Goal: Information Seeking & Learning: Check status

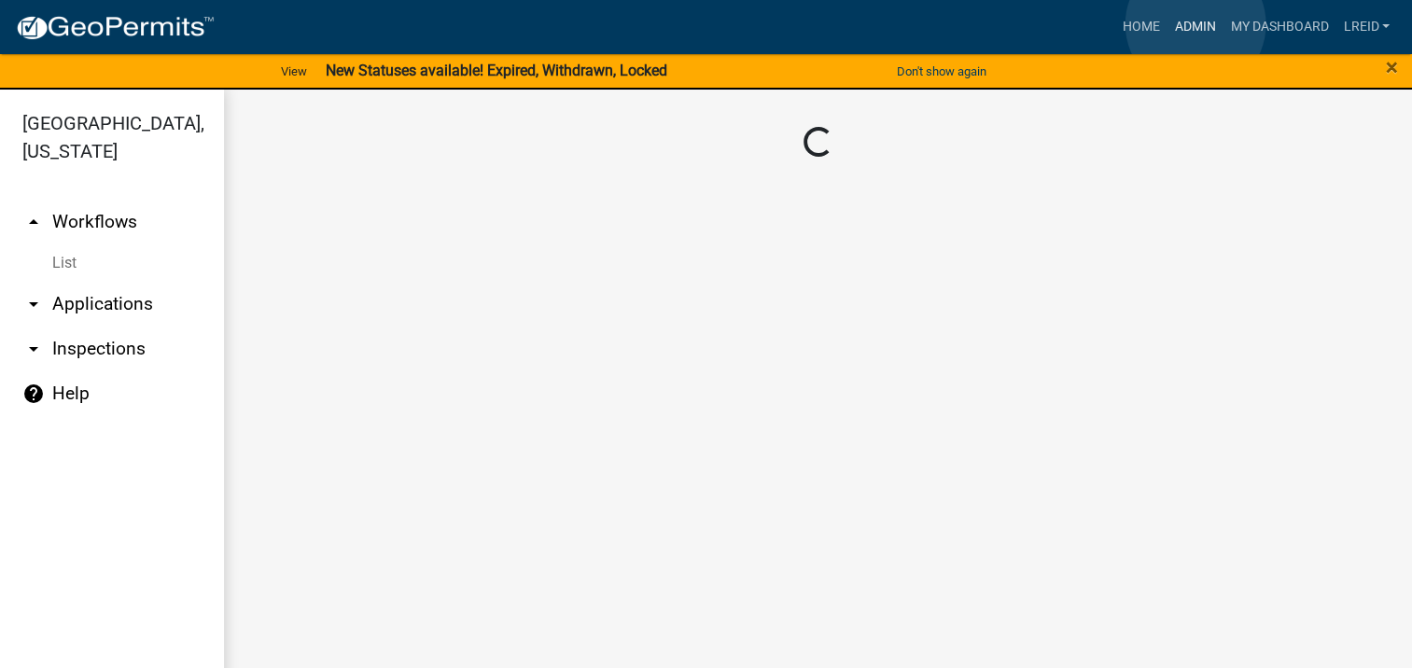
click at [1196, 24] on link "Admin" at bounding box center [1195, 26] width 56 height 35
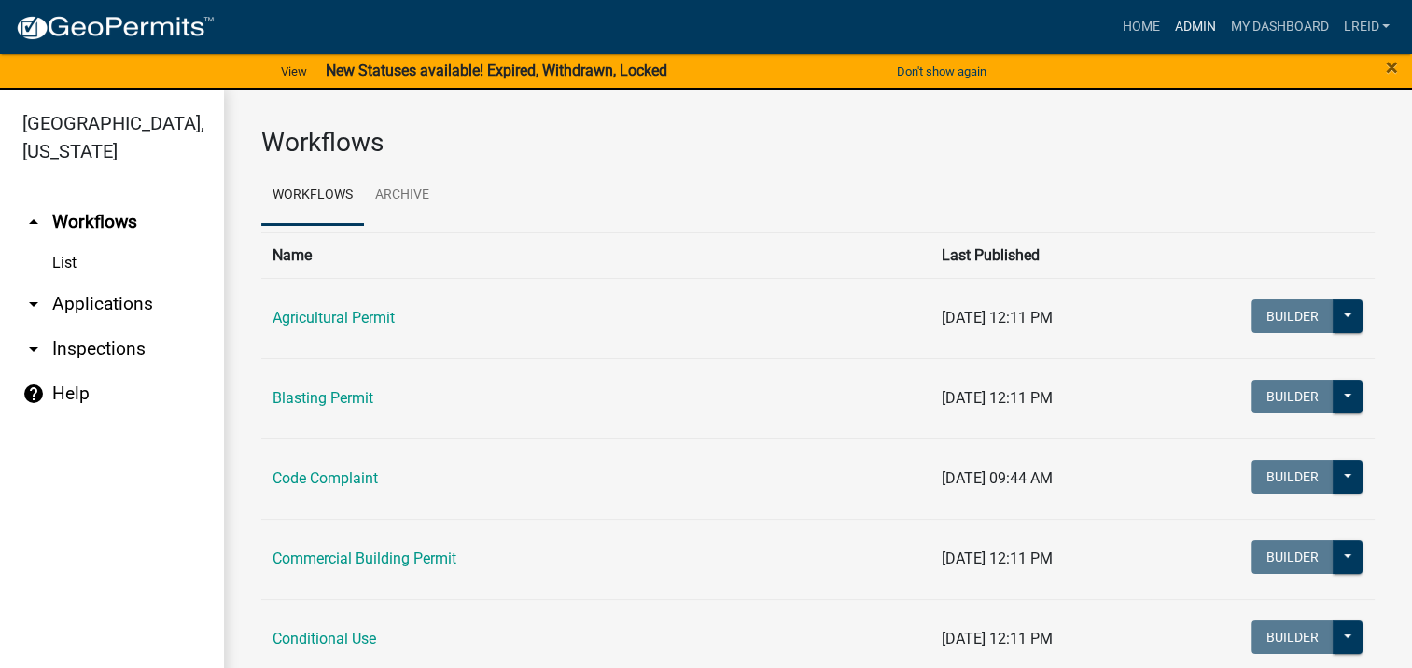
click at [1196, 24] on link "Admin" at bounding box center [1195, 26] width 56 height 35
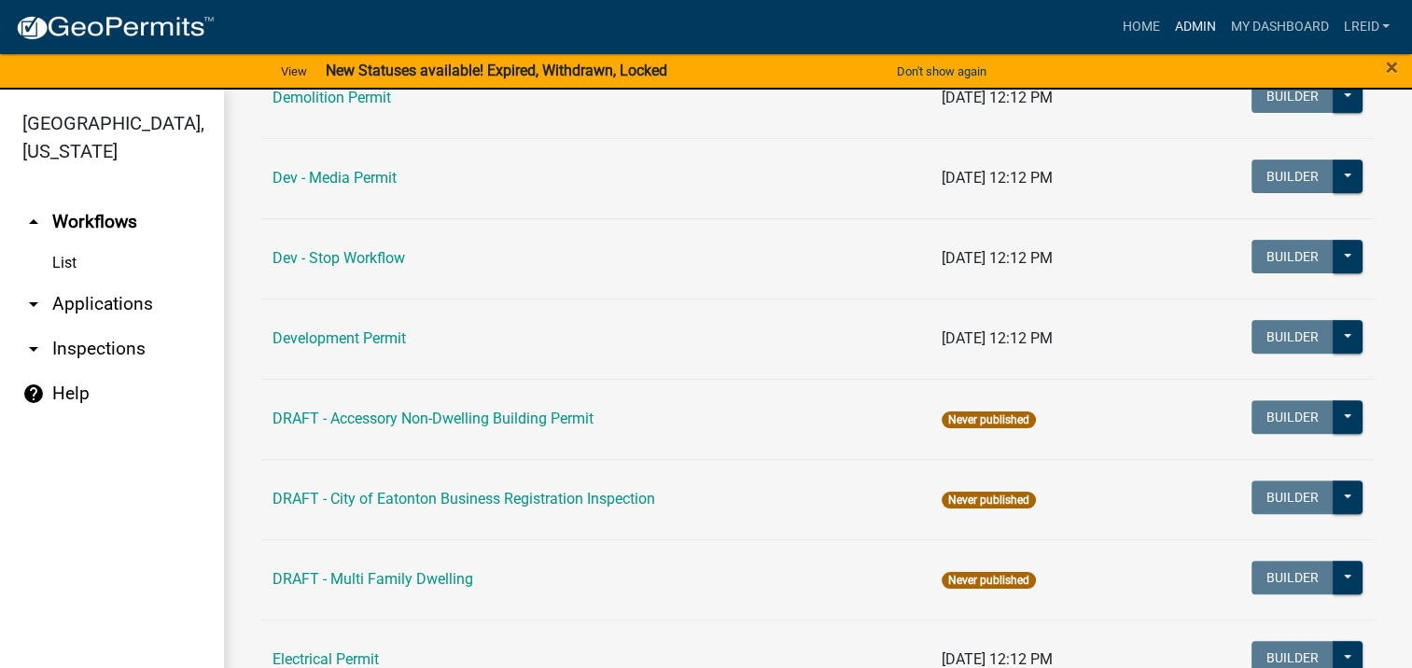
scroll to position [933, 0]
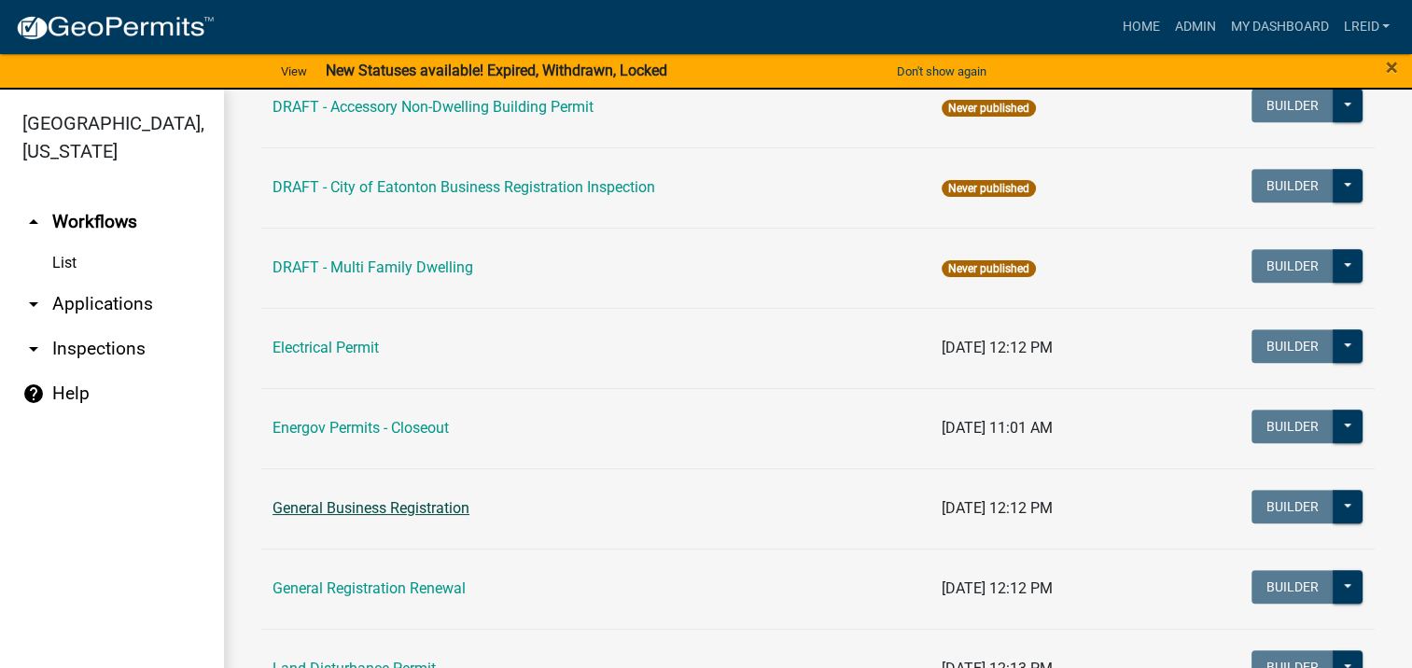
click at [444, 510] on link "General Business Registration" at bounding box center [371, 508] width 197 height 18
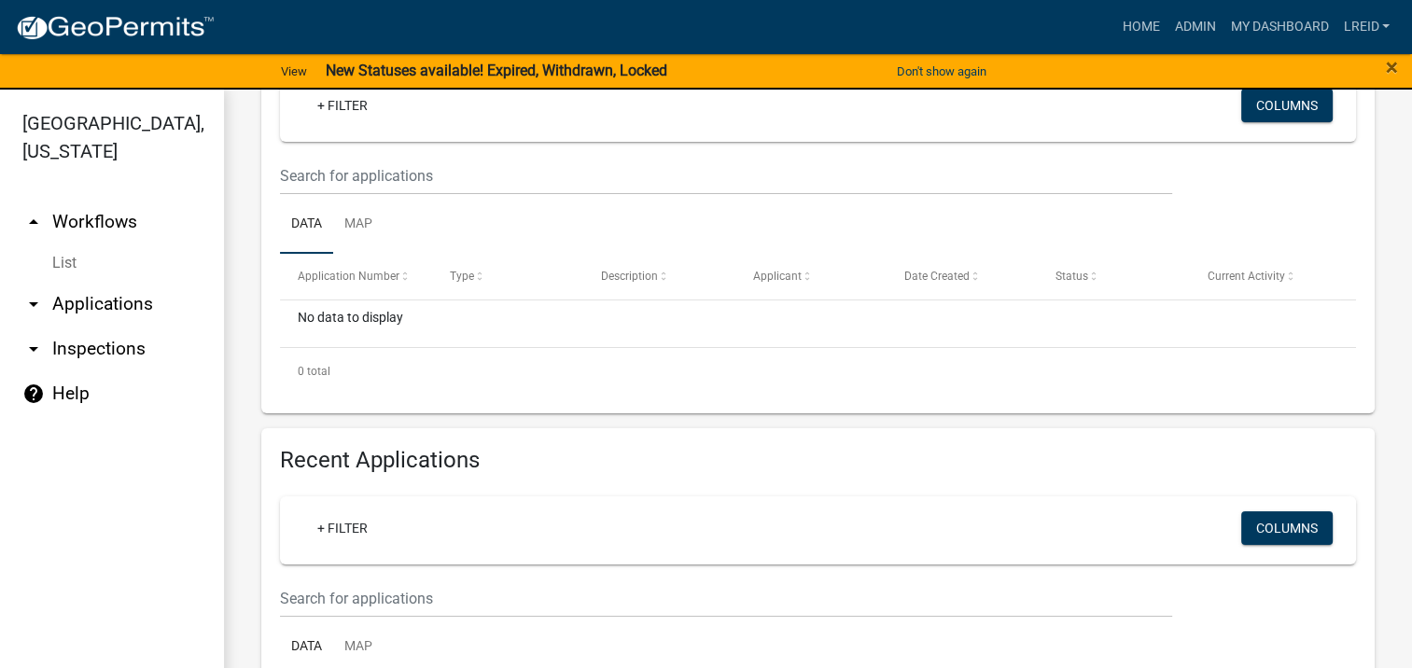
scroll to position [622, 0]
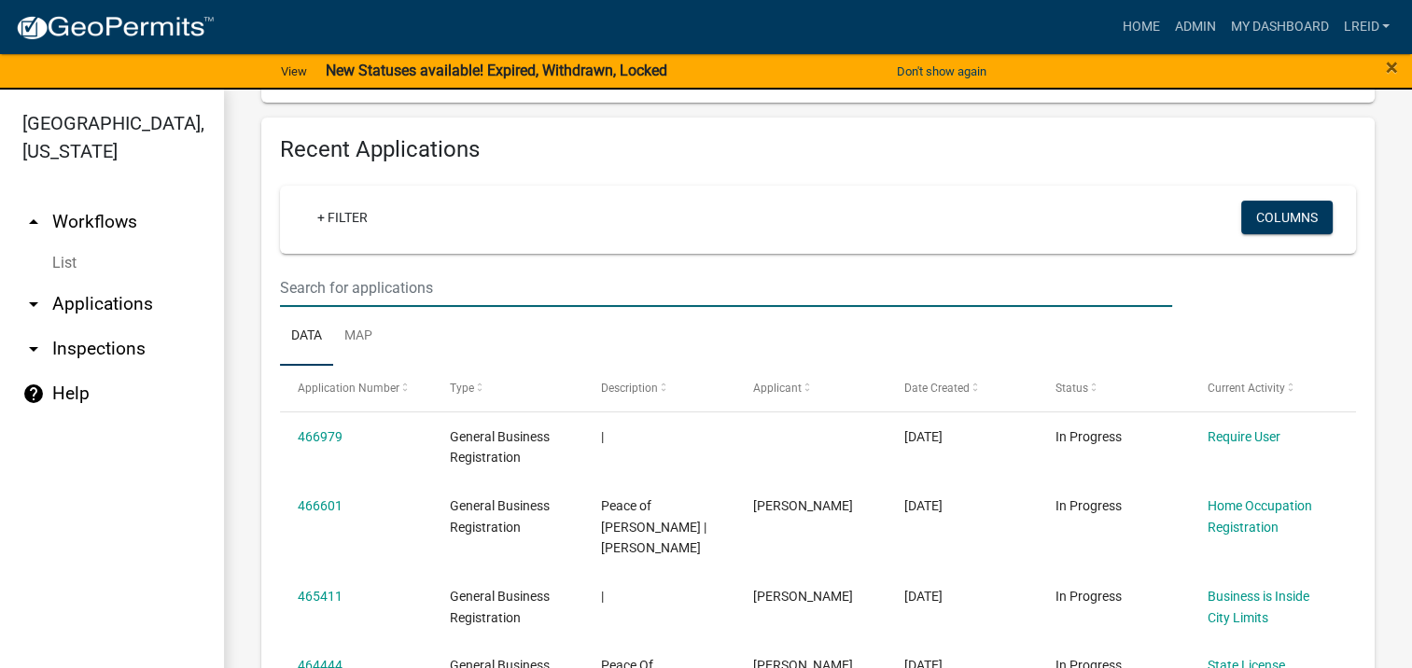
type input "115 mags"
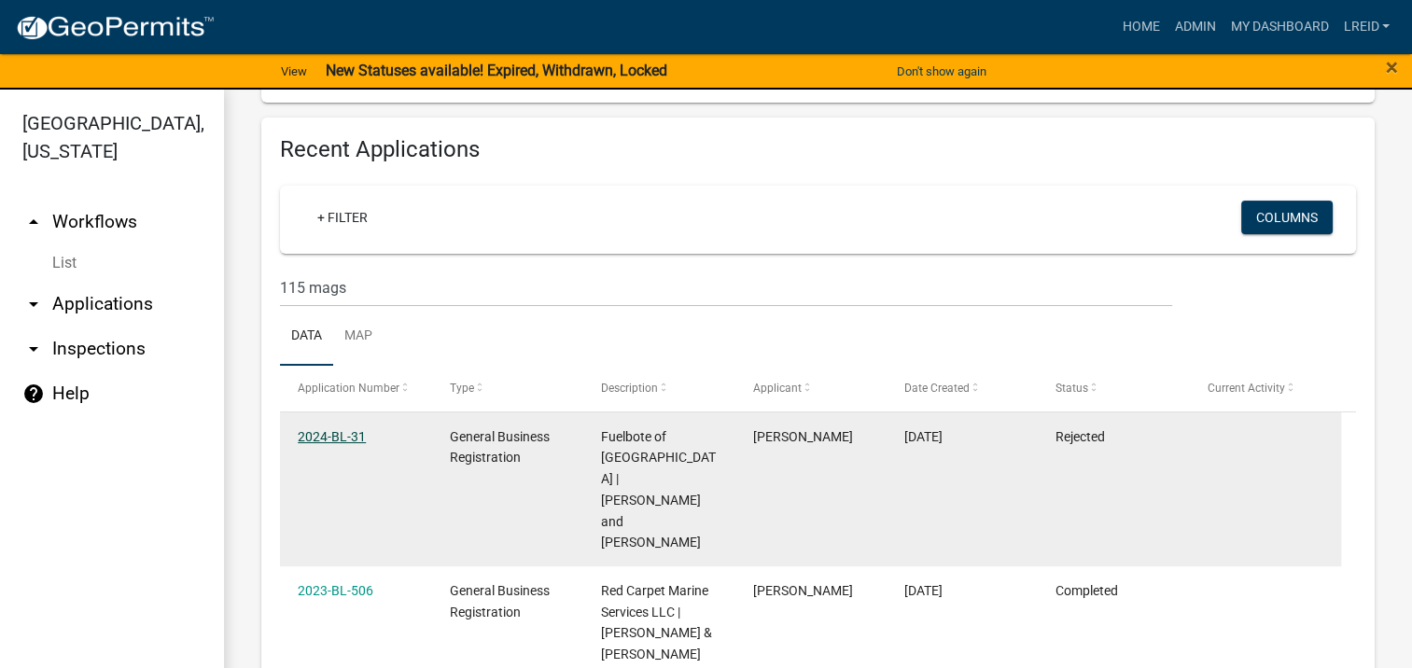
click at [339, 435] on link "2024-BL-31" at bounding box center [332, 436] width 68 height 15
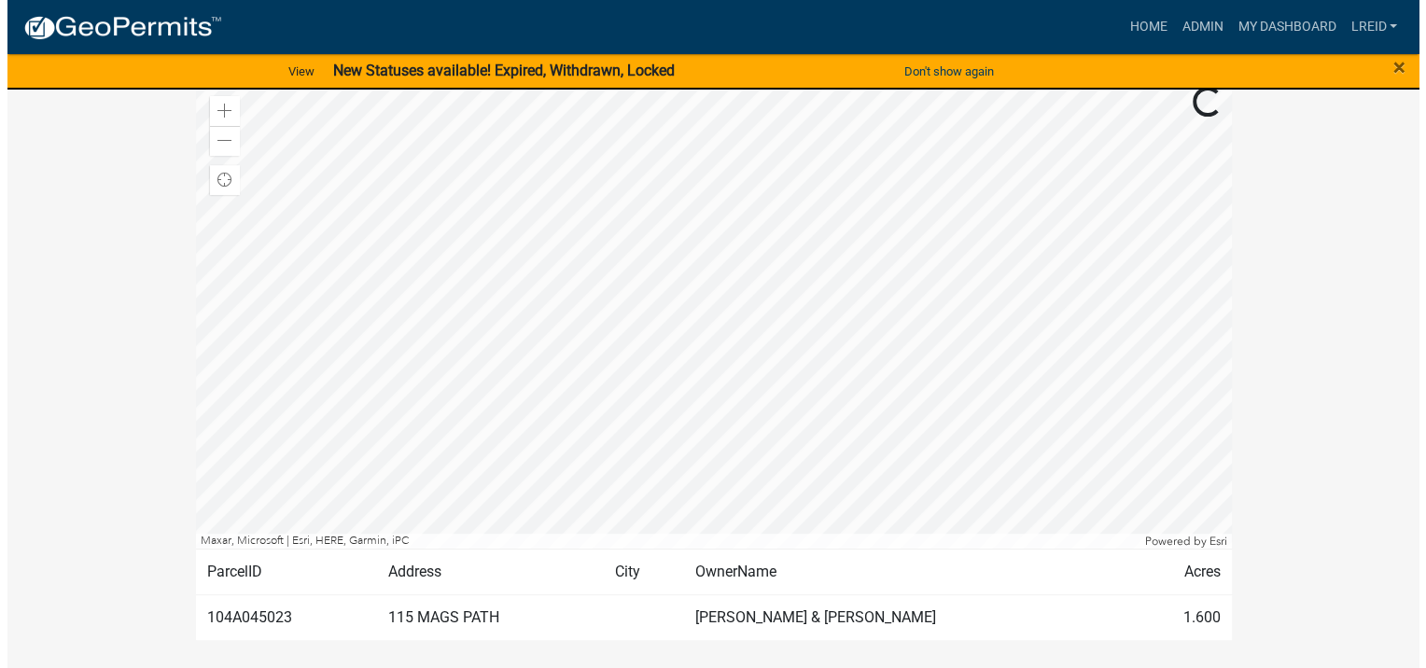
scroll to position [683, 0]
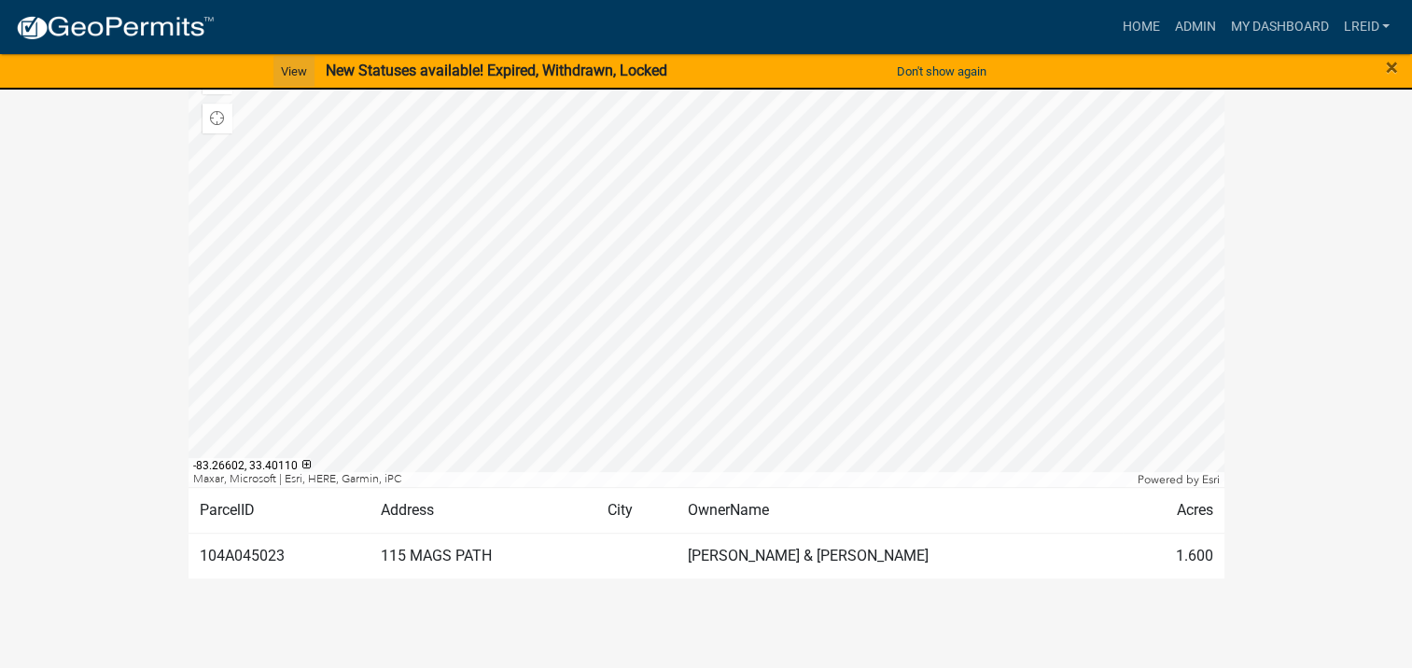
click at [289, 69] on link "View" at bounding box center [293, 71] width 41 height 31
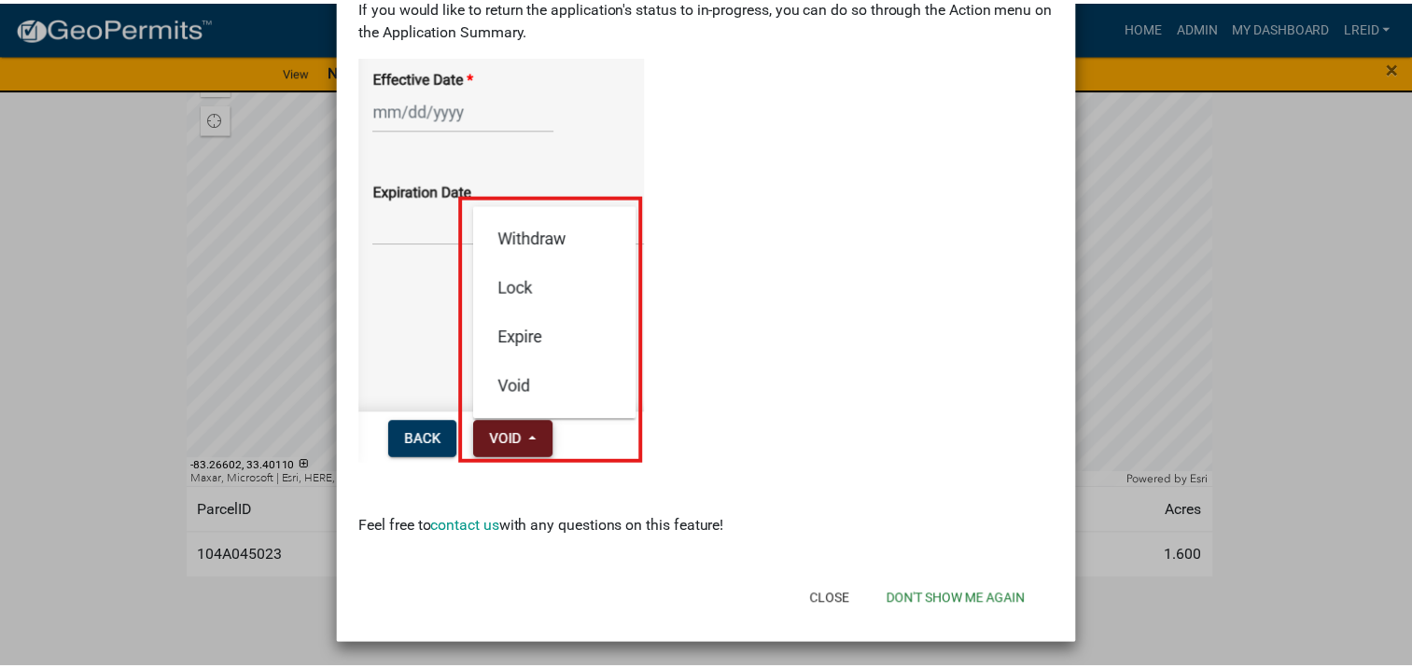
scroll to position [324, 0]
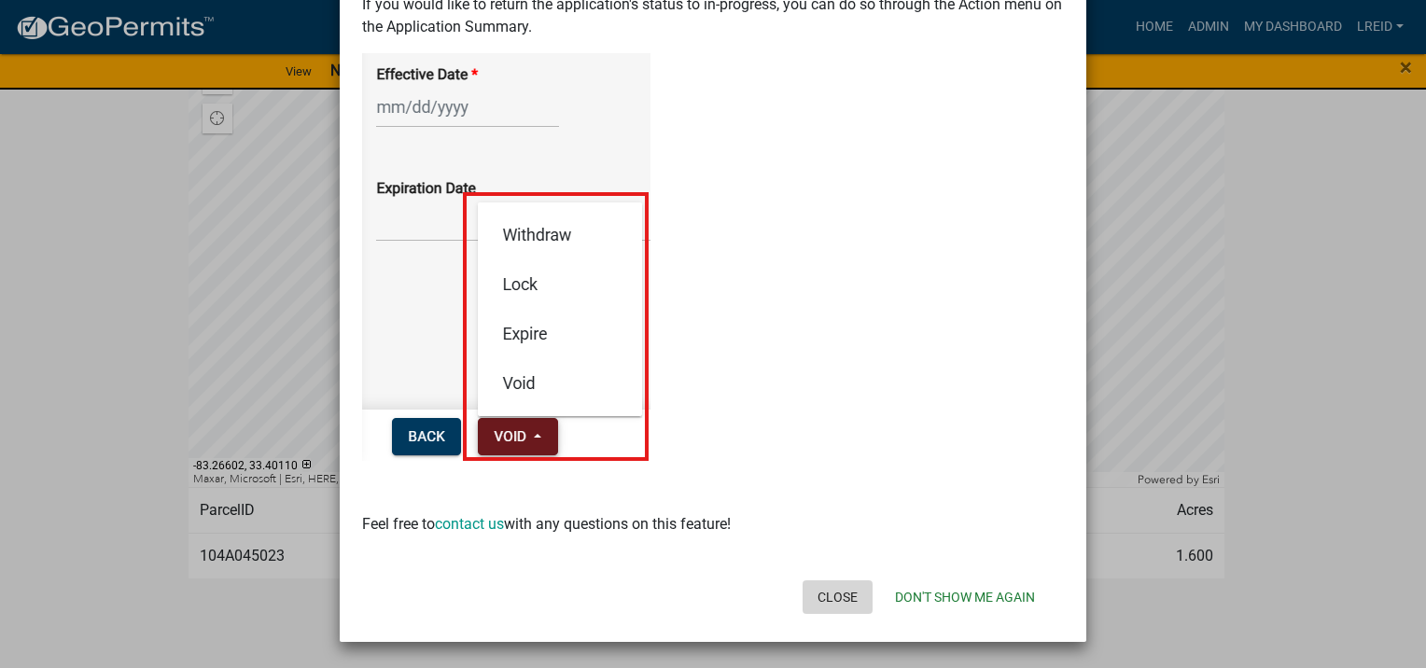
click at [818, 593] on button "Close" at bounding box center [838, 597] width 70 height 34
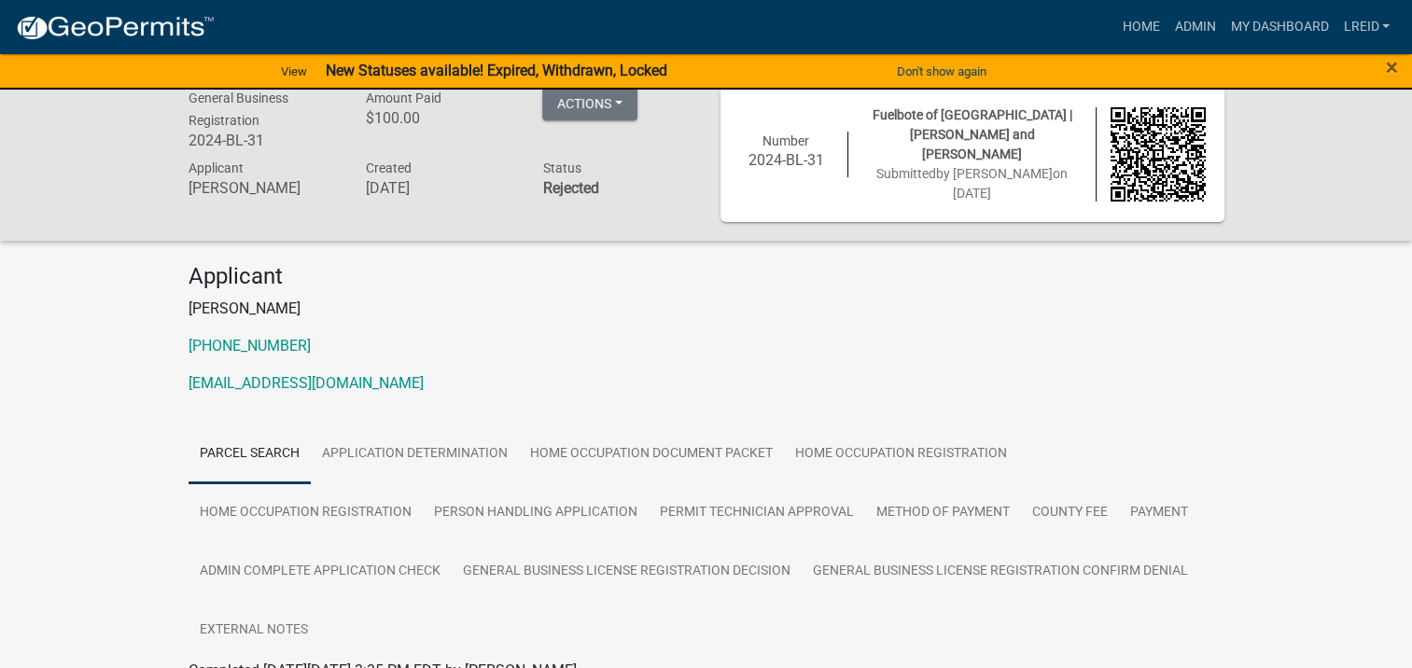
scroll to position [0, 0]
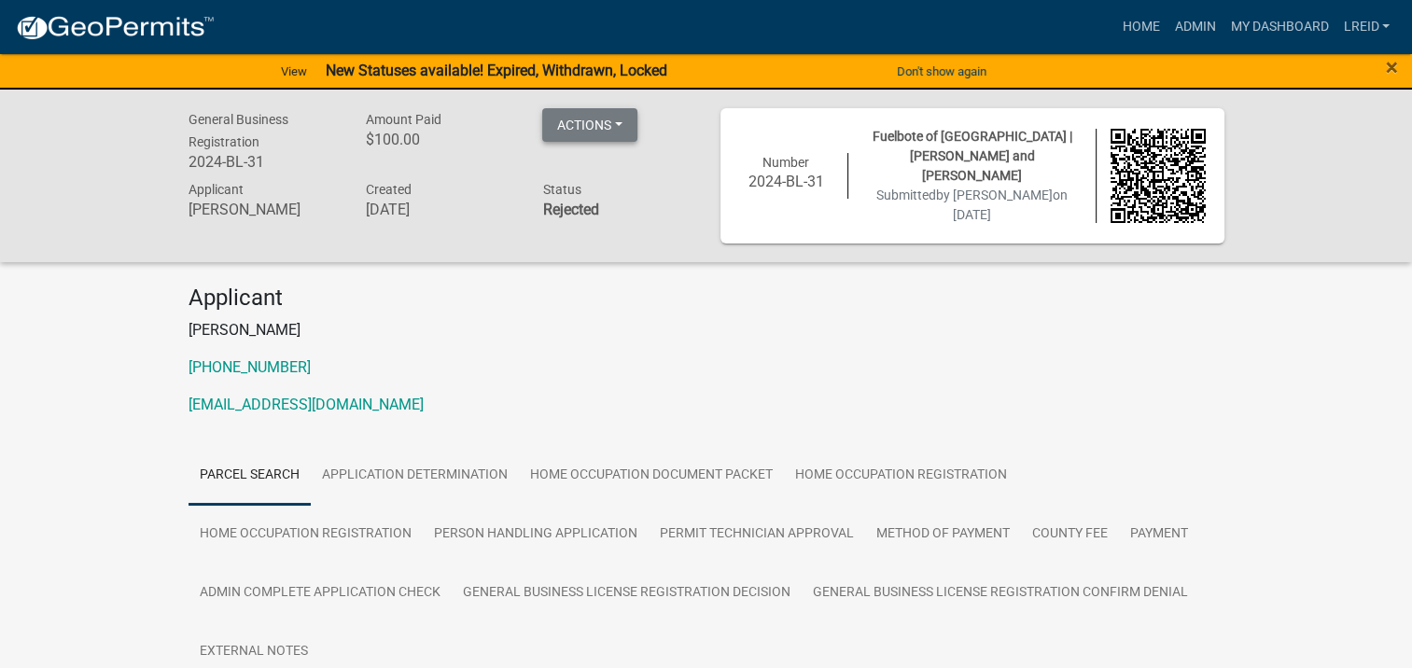
click at [624, 121] on button "Actions" at bounding box center [589, 125] width 95 height 34
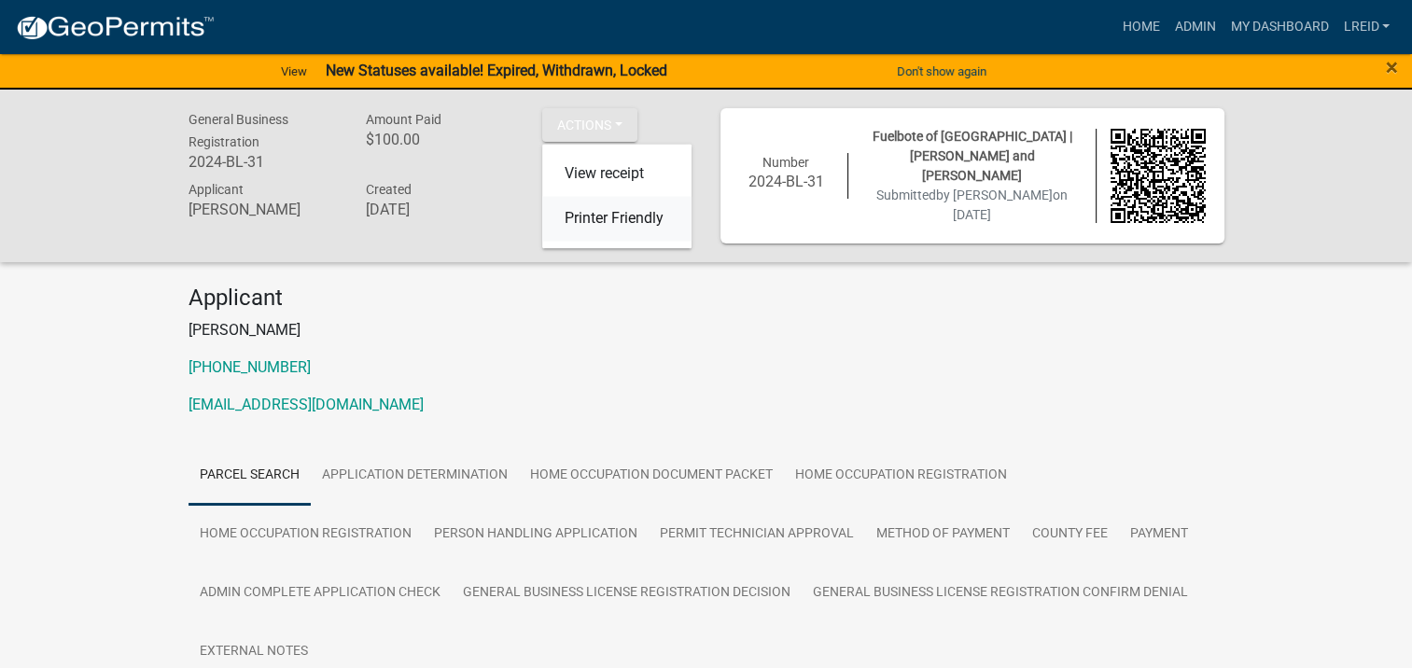
click at [615, 220] on link "Printer Friendly" at bounding box center [616, 218] width 149 height 45
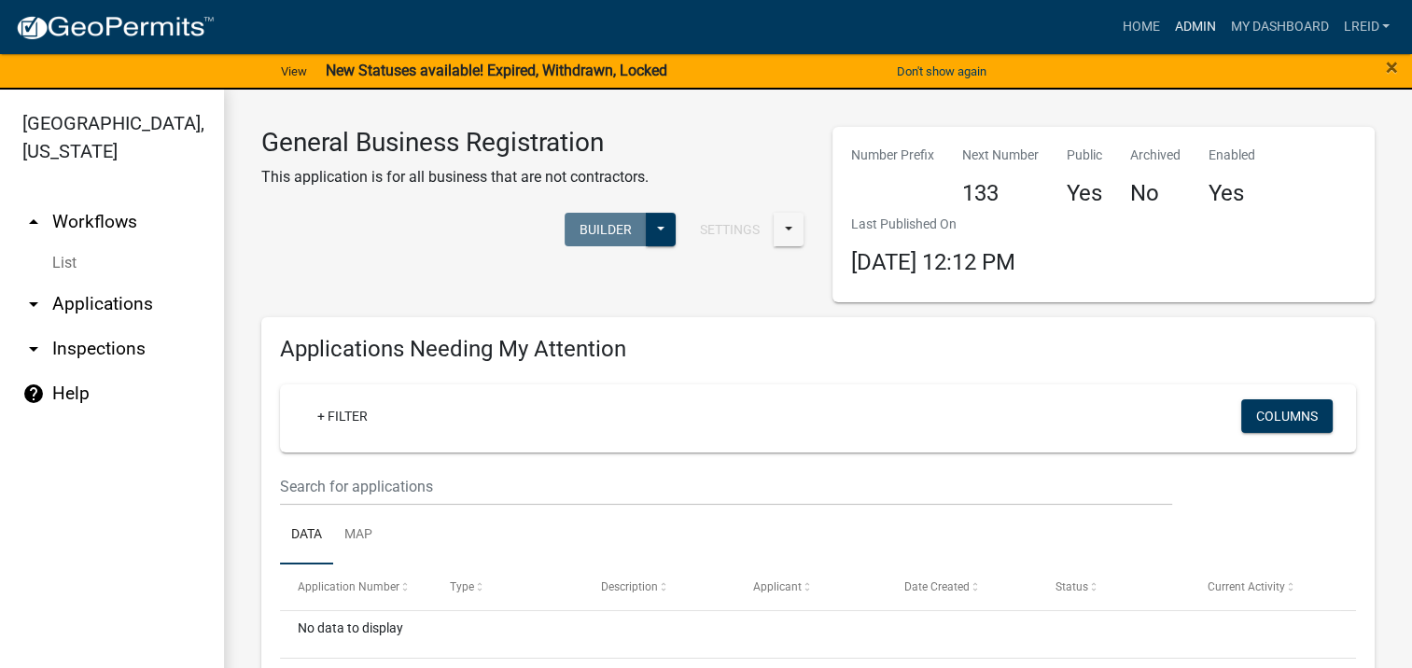
click at [1181, 22] on link "Admin" at bounding box center [1195, 26] width 56 height 35
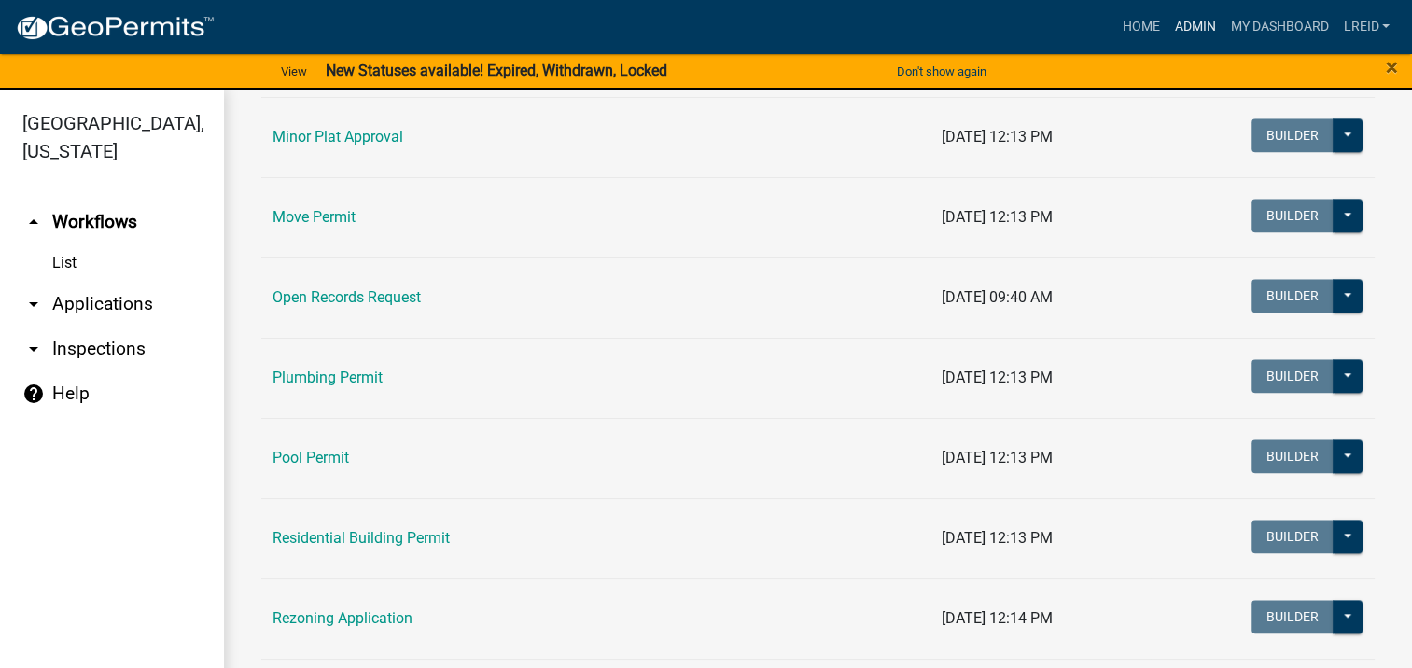
scroll to position [2488, 0]
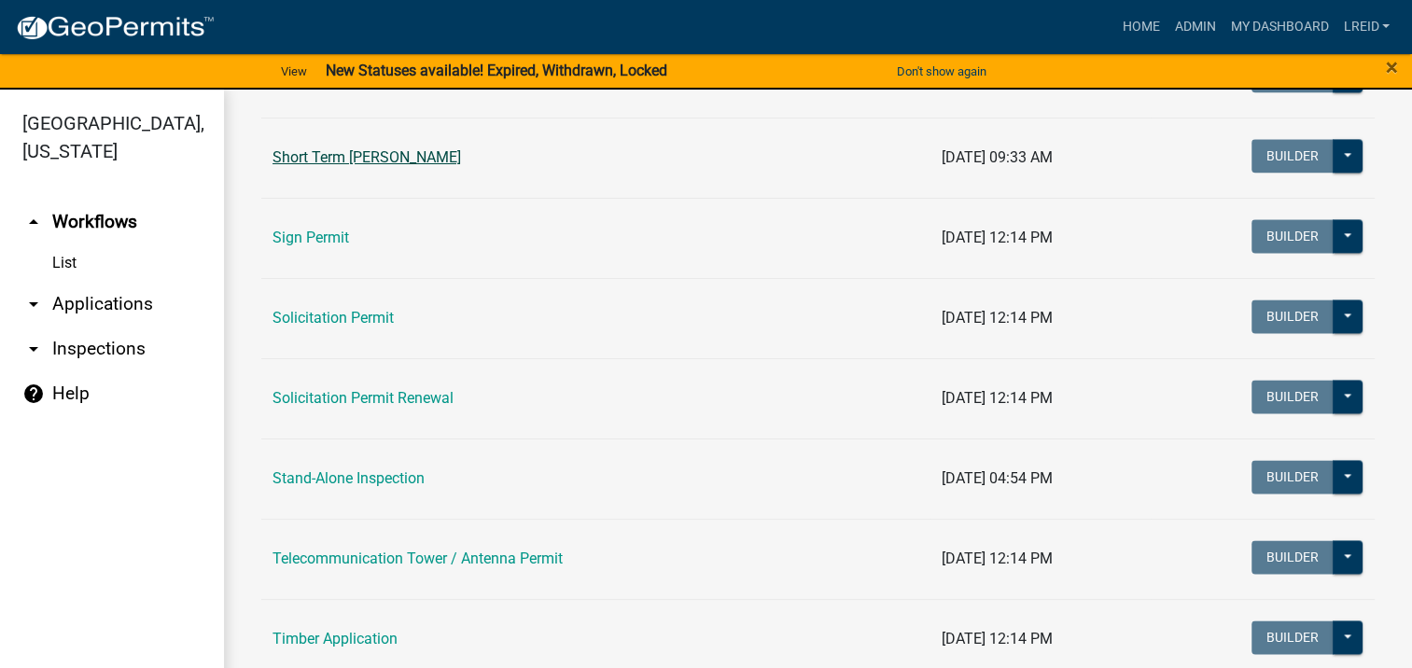
click at [433, 155] on link "Short Term [PERSON_NAME]" at bounding box center [367, 157] width 189 height 18
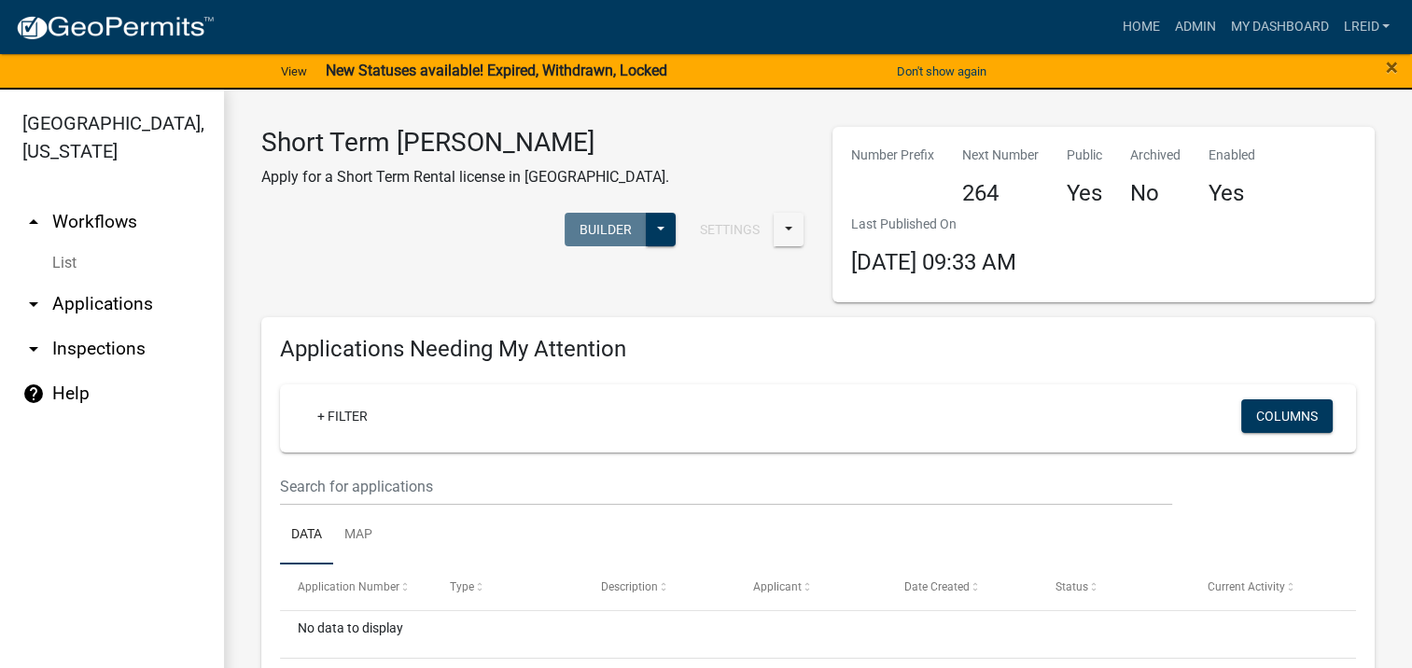
scroll to position [311, 0]
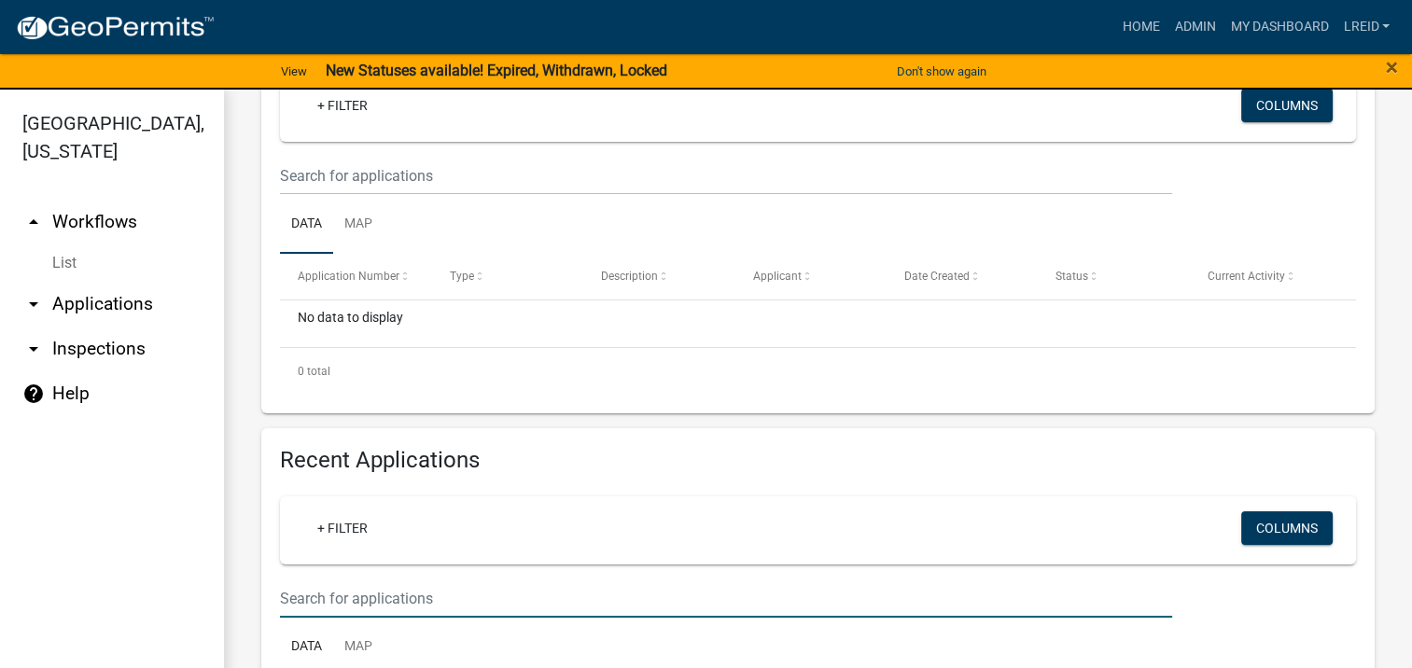
click at [321, 195] on input "text" at bounding box center [726, 176] width 892 height 38
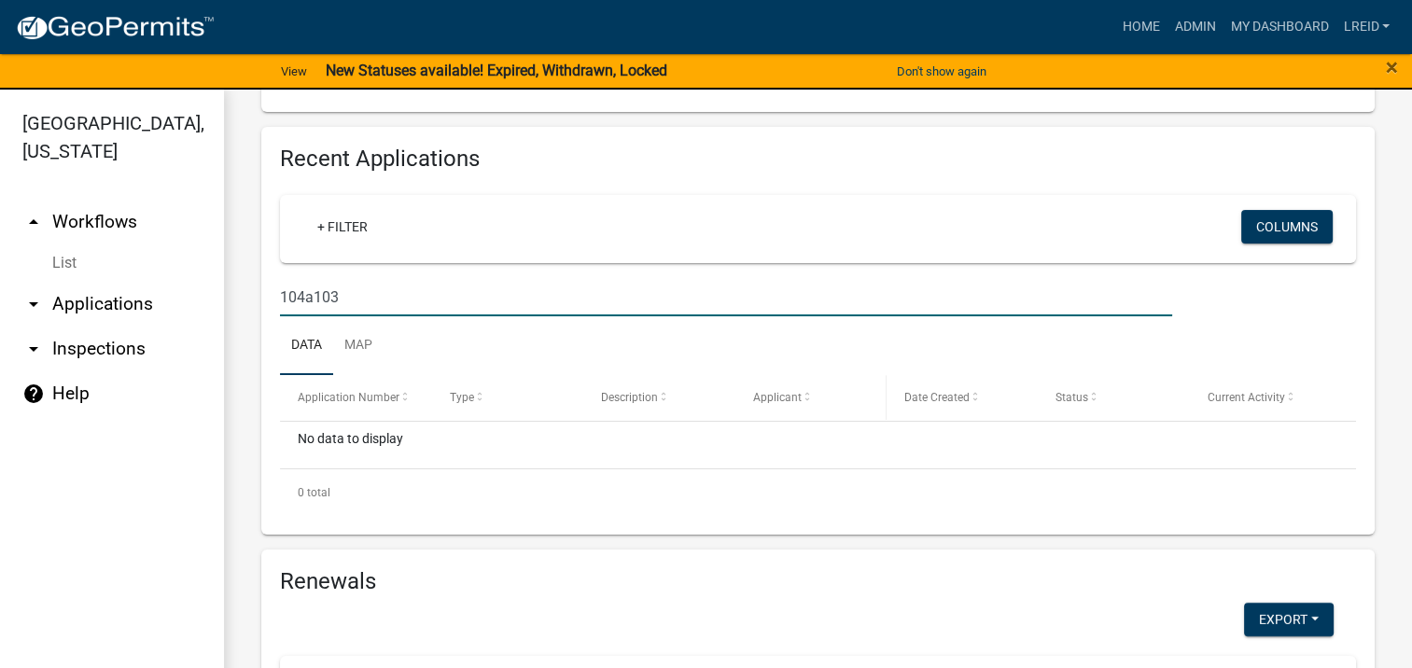
scroll to position [622, 0]
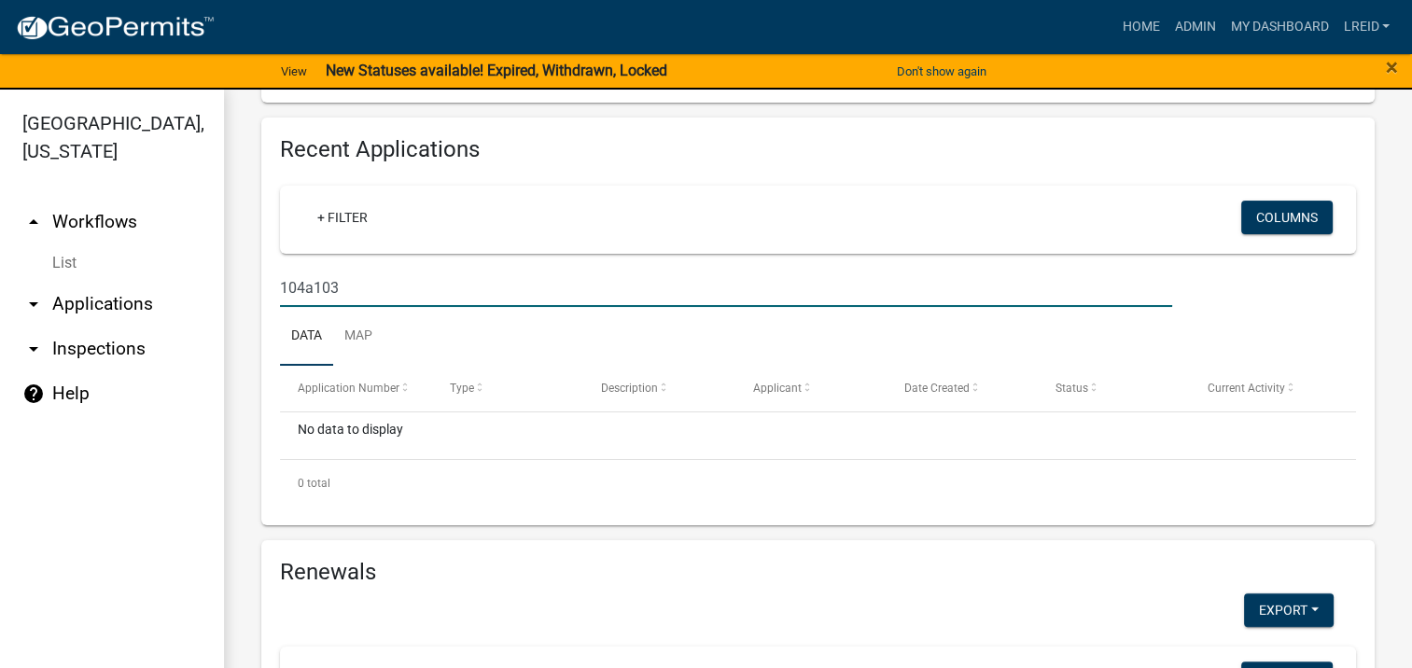
drag, startPoint x: 349, startPoint y: 294, endPoint x: 231, endPoint y: 284, distance: 119.0
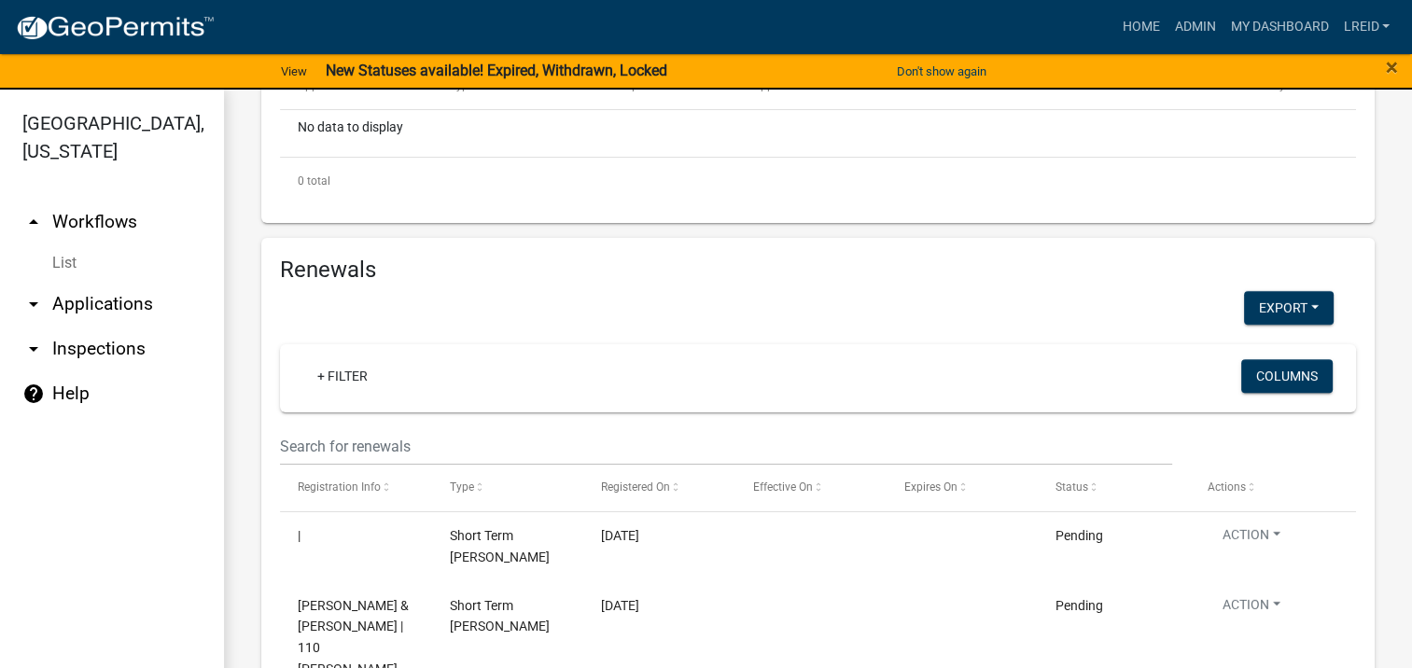
scroll to position [933, 0]
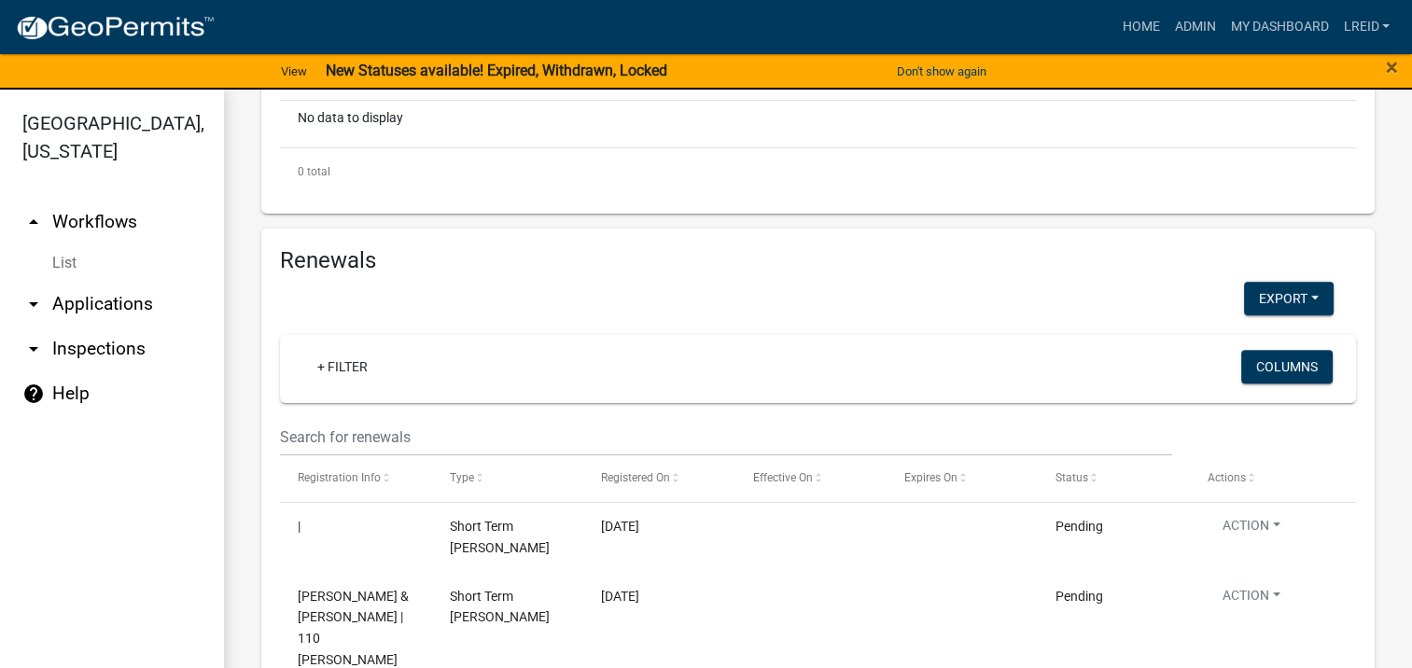
type input "147 MAGS"
click at [363, 435] on input "text" at bounding box center [726, 437] width 892 height 38
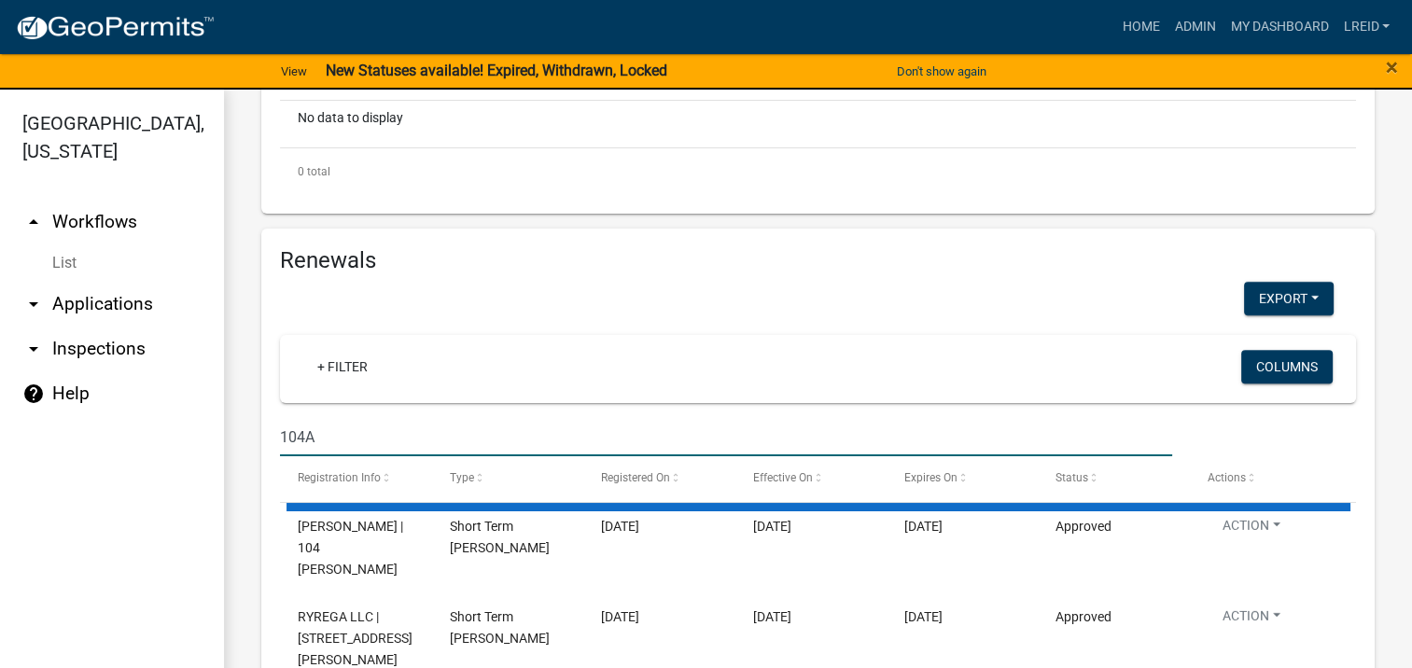
type input "104A"
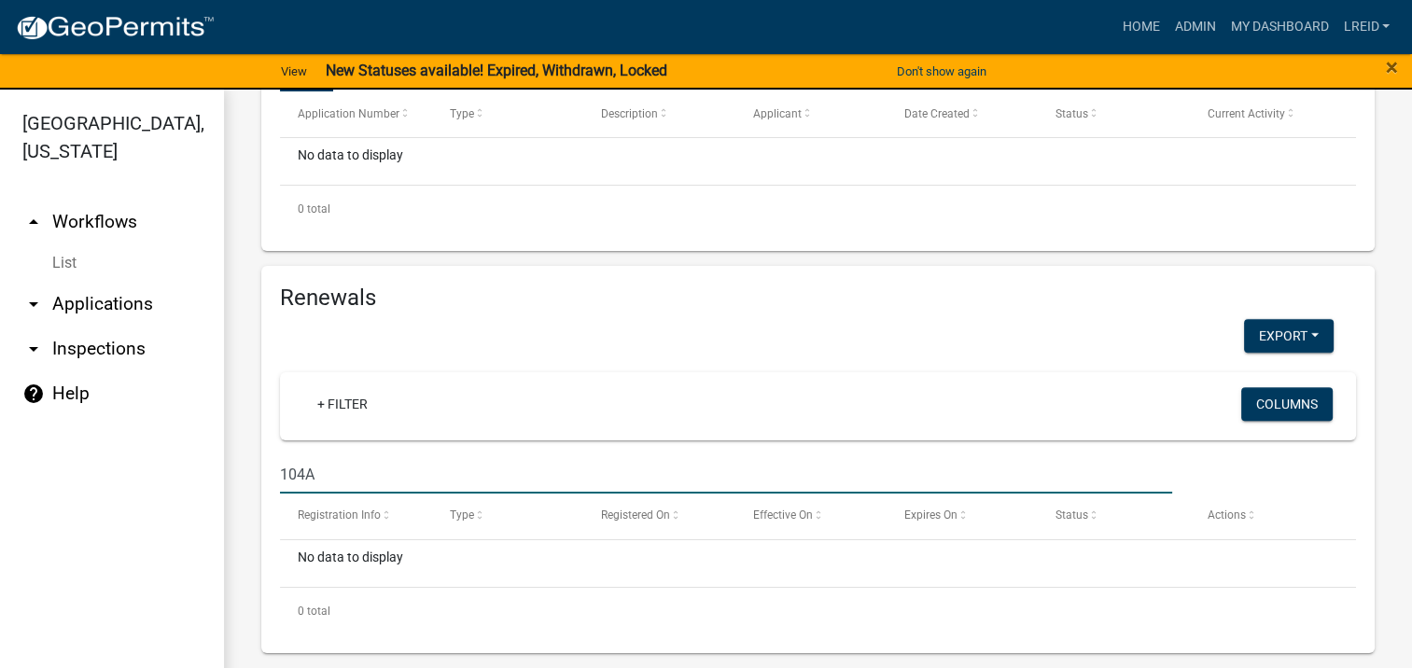
scroll to position [584, 0]
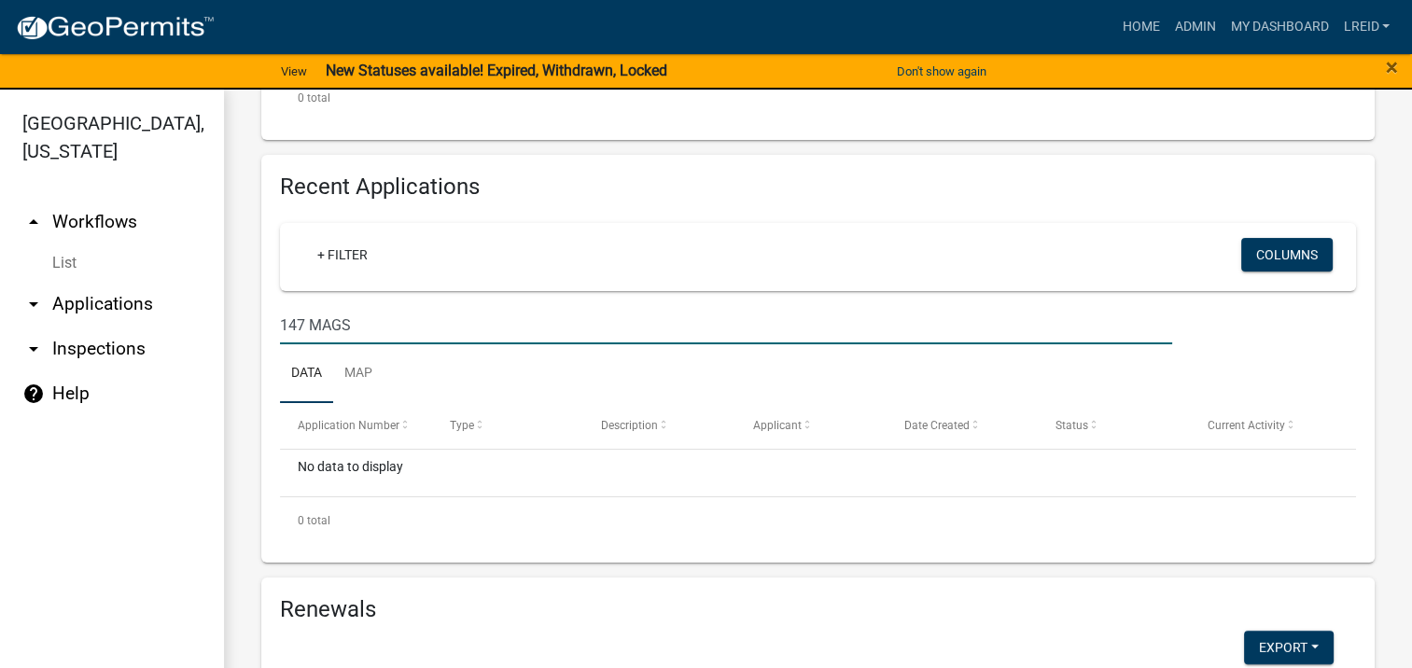
drag, startPoint x: 365, startPoint y: 319, endPoint x: 235, endPoint y: 314, distance: 129.8
click at [242, 315] on div "Short Term Rental Registration Apply for a Short Term Rental license in Putnam …" at bounding box center [818, 253] width 1188 height 1497
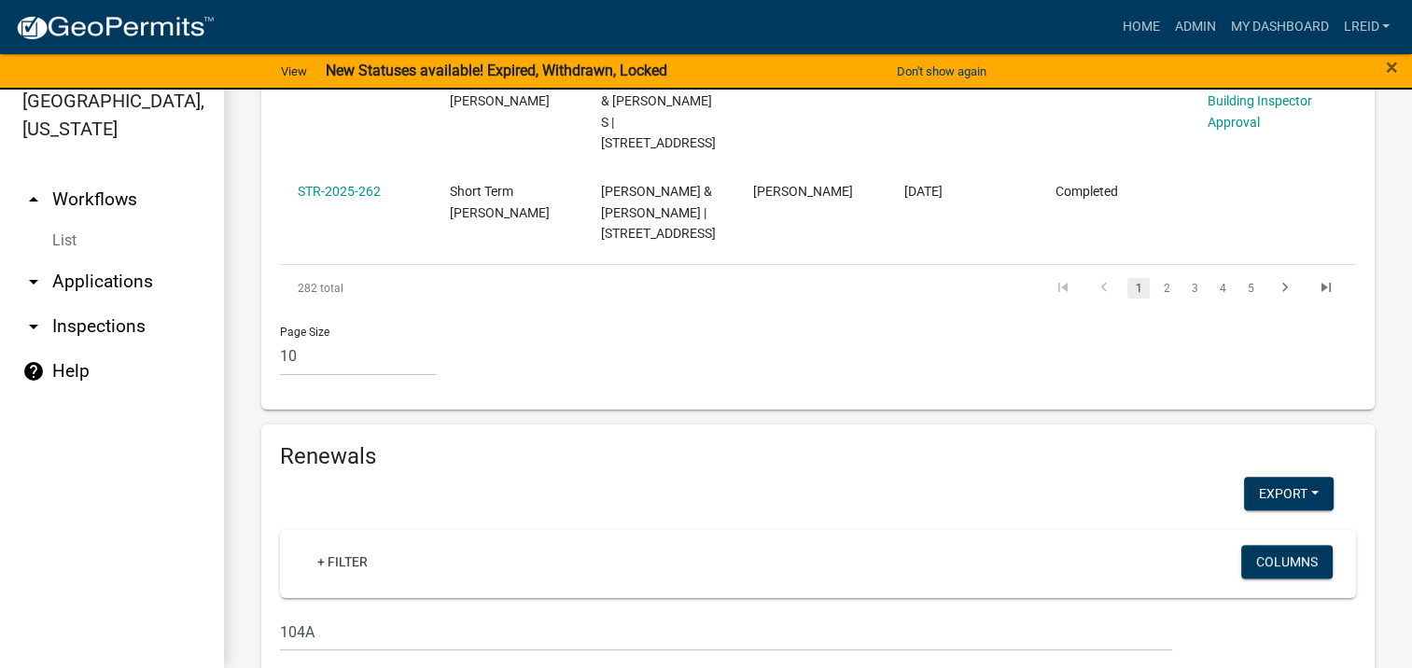
scroll to position [2008, 0]
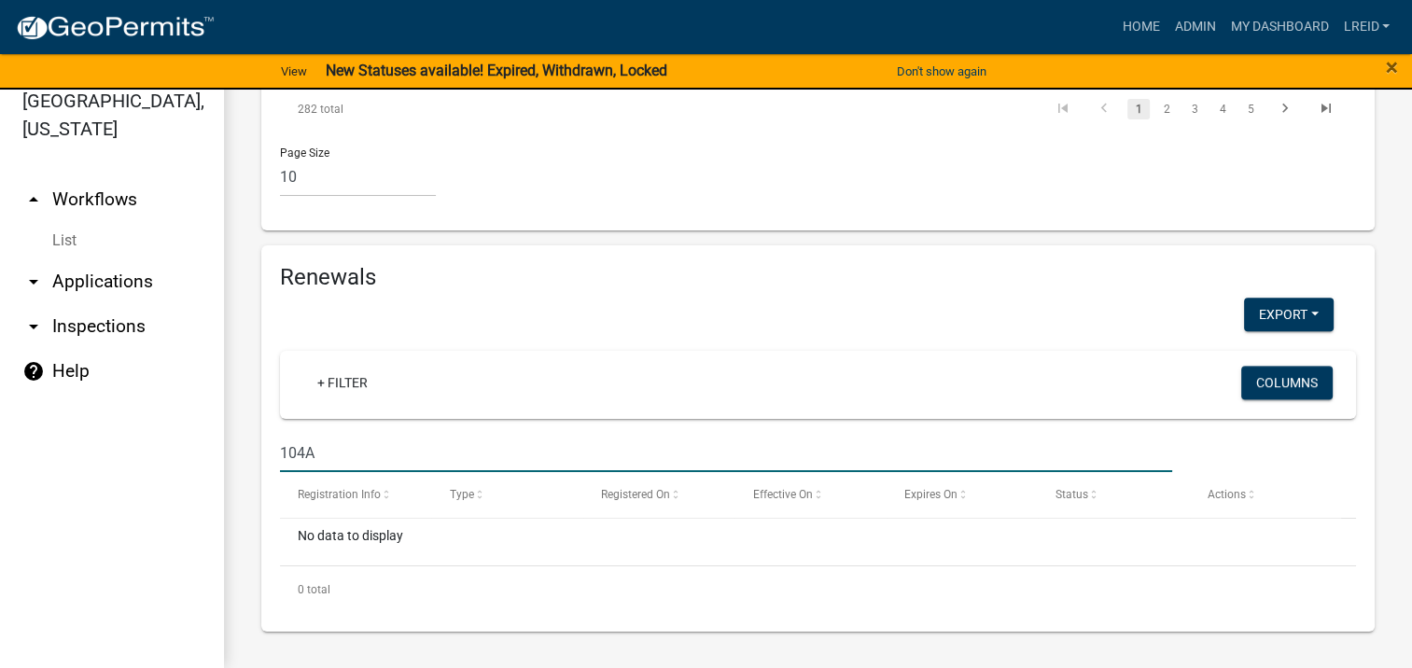
drag, startPoint x: 331, startPoint y: 450, endPoint x: 246, endPoint y: 443, distance: 85.2
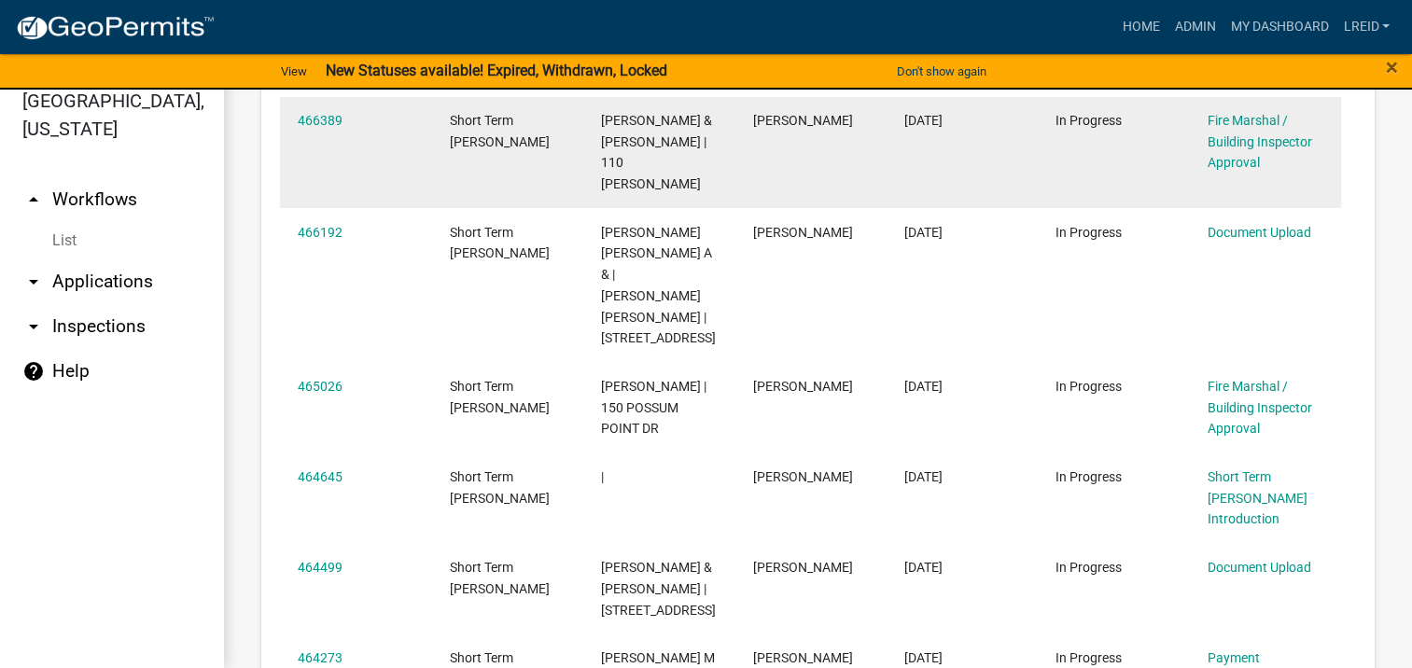
scroll to position [454, 0]
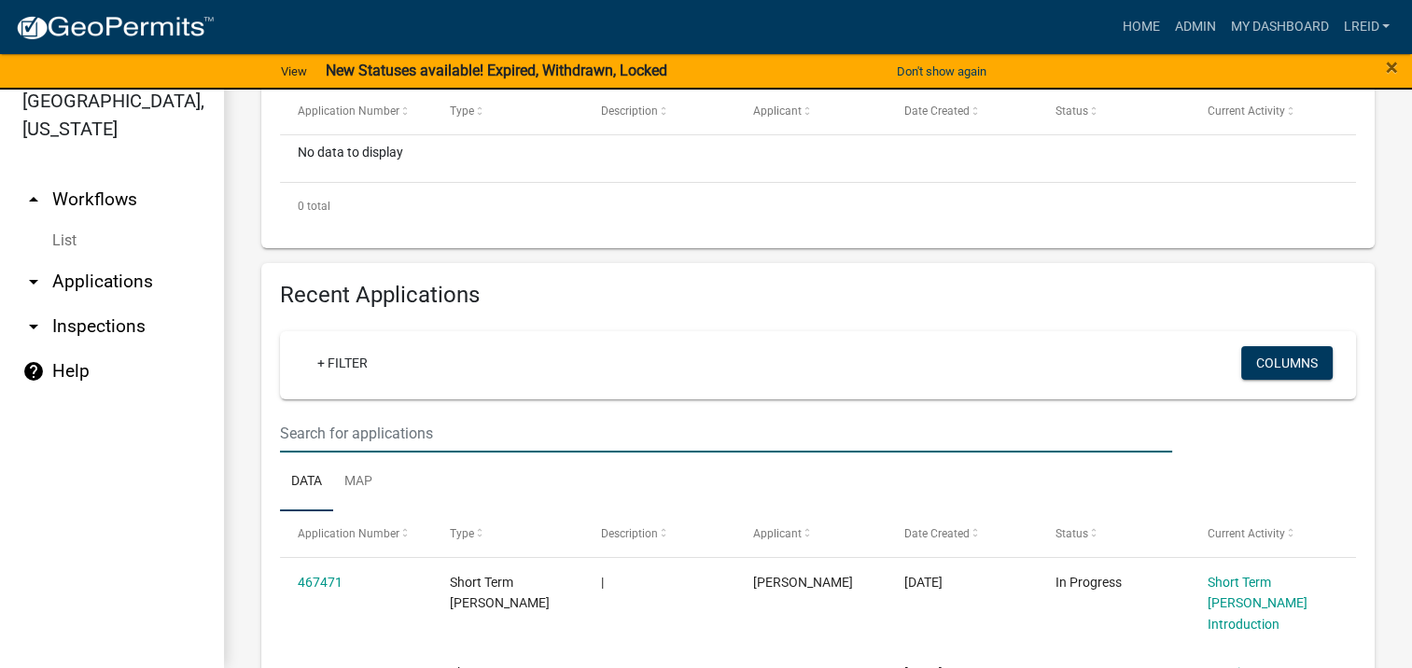
click at [346, 422] on input "text" at bounding box center [726, 433] width 892 height 38
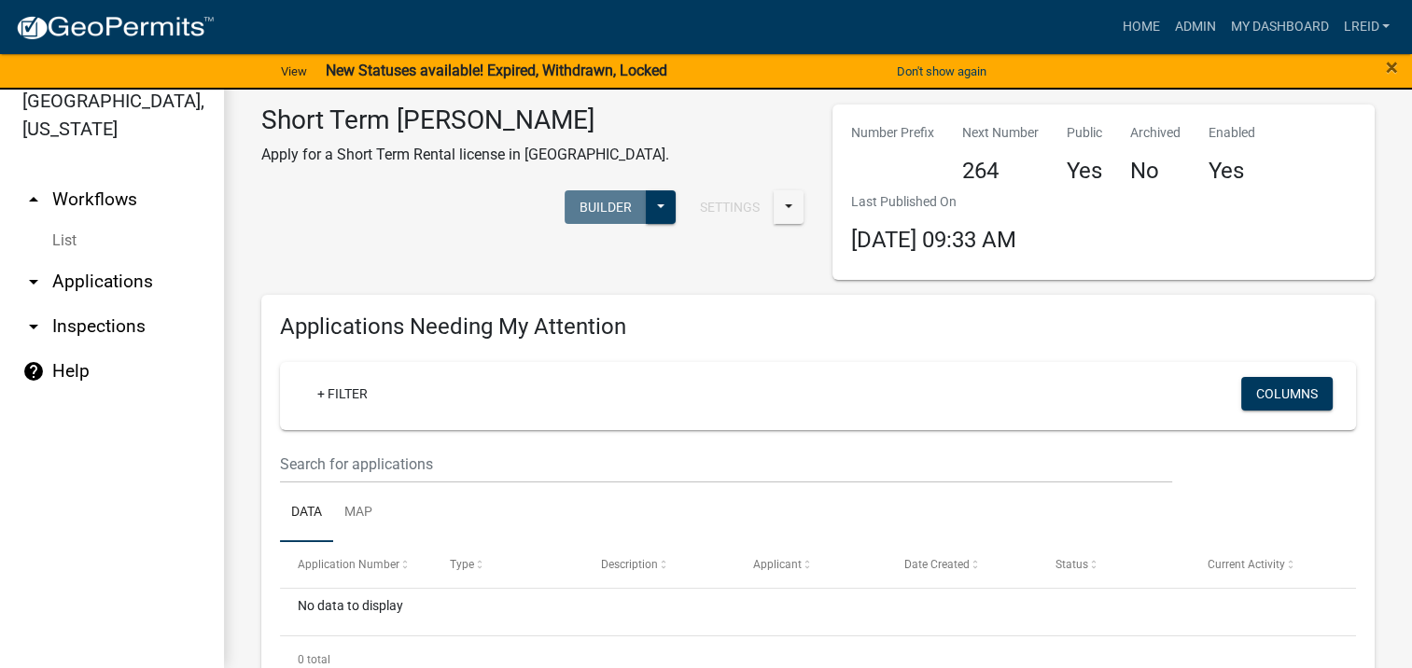
scroll to position [622, 0]
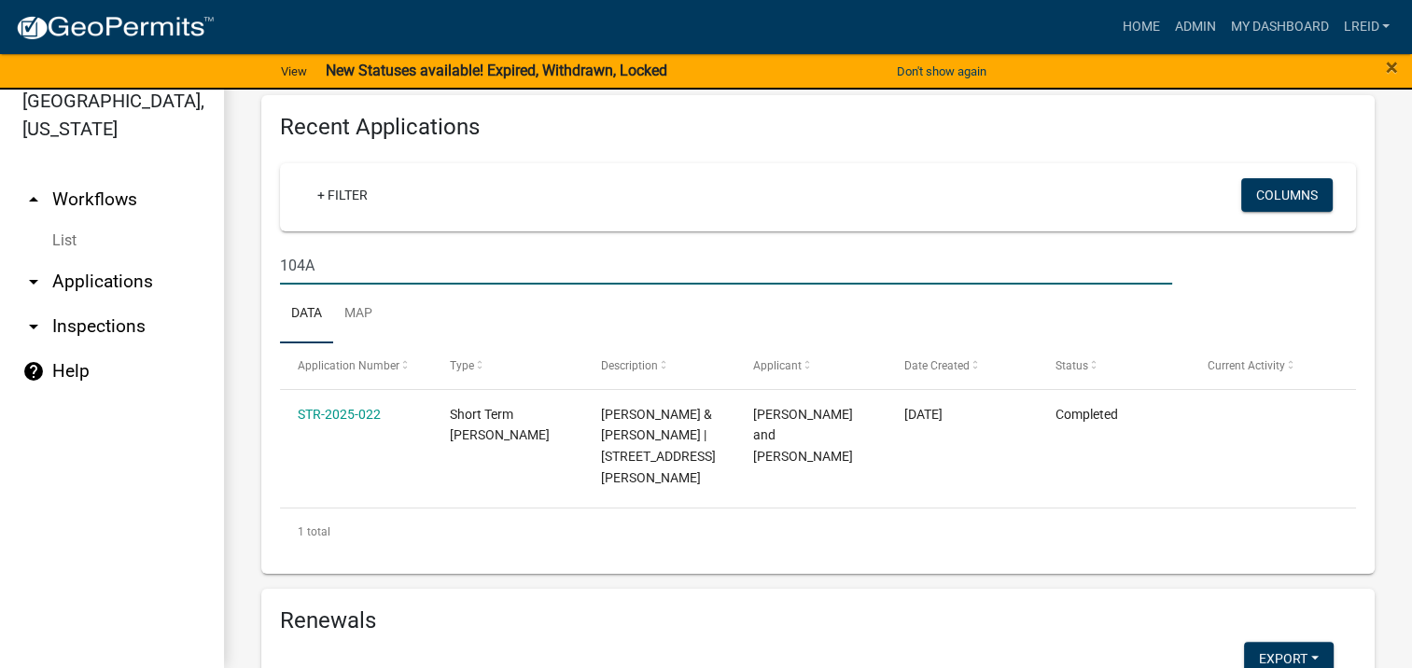
drag, startPoint x: 357, startPoint y: 272, endPoint x: 245, endPoint y: 266, distance: 111.2
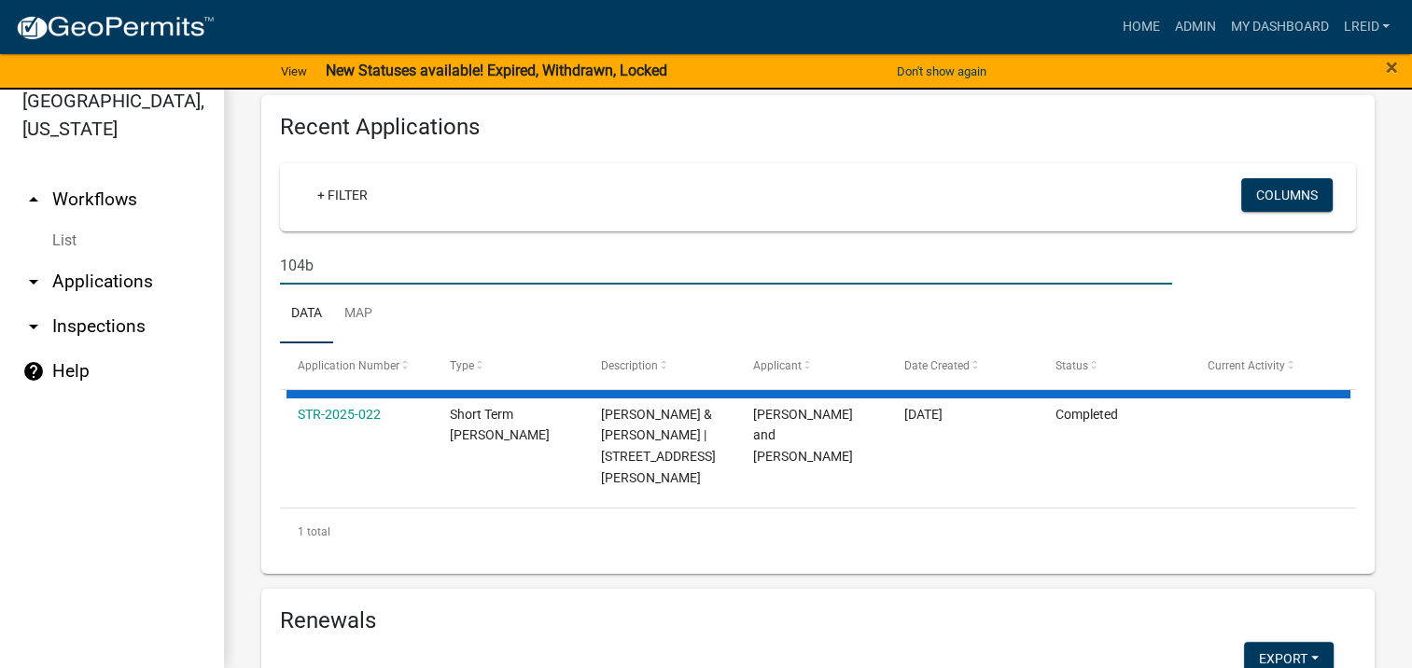
type input "104b"
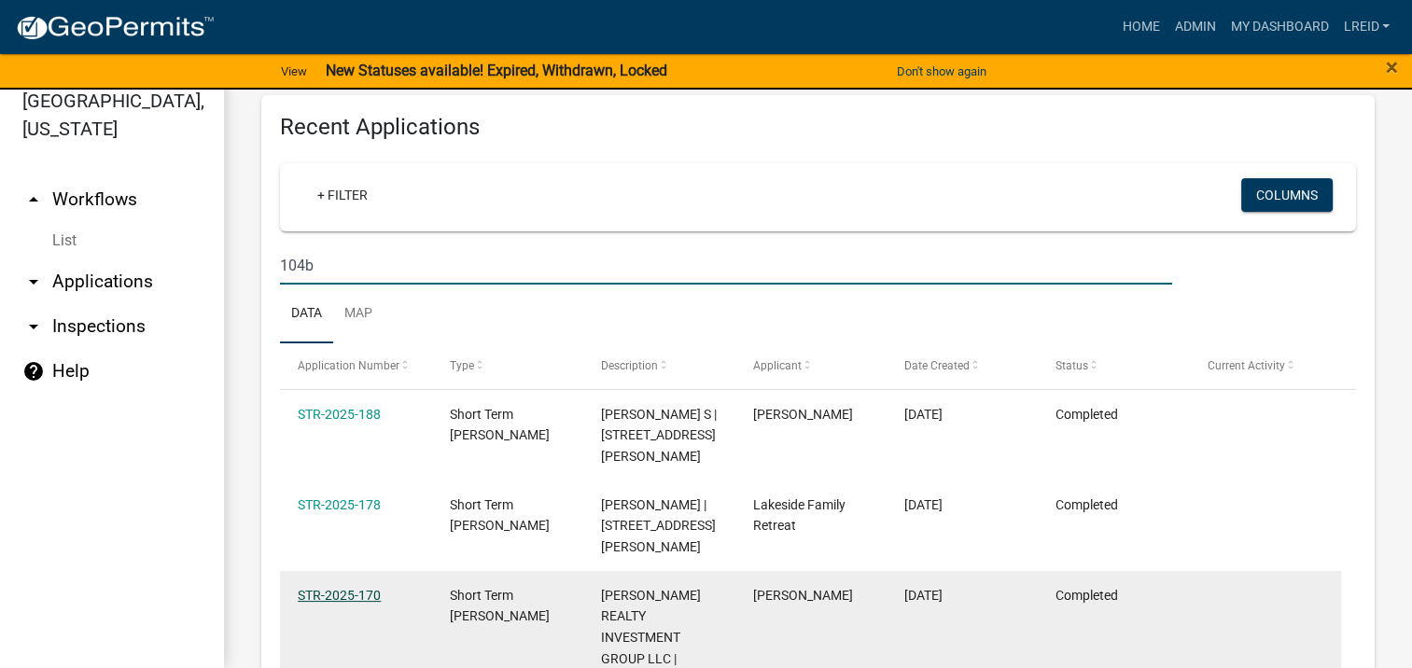
scroll to position [933, 0]
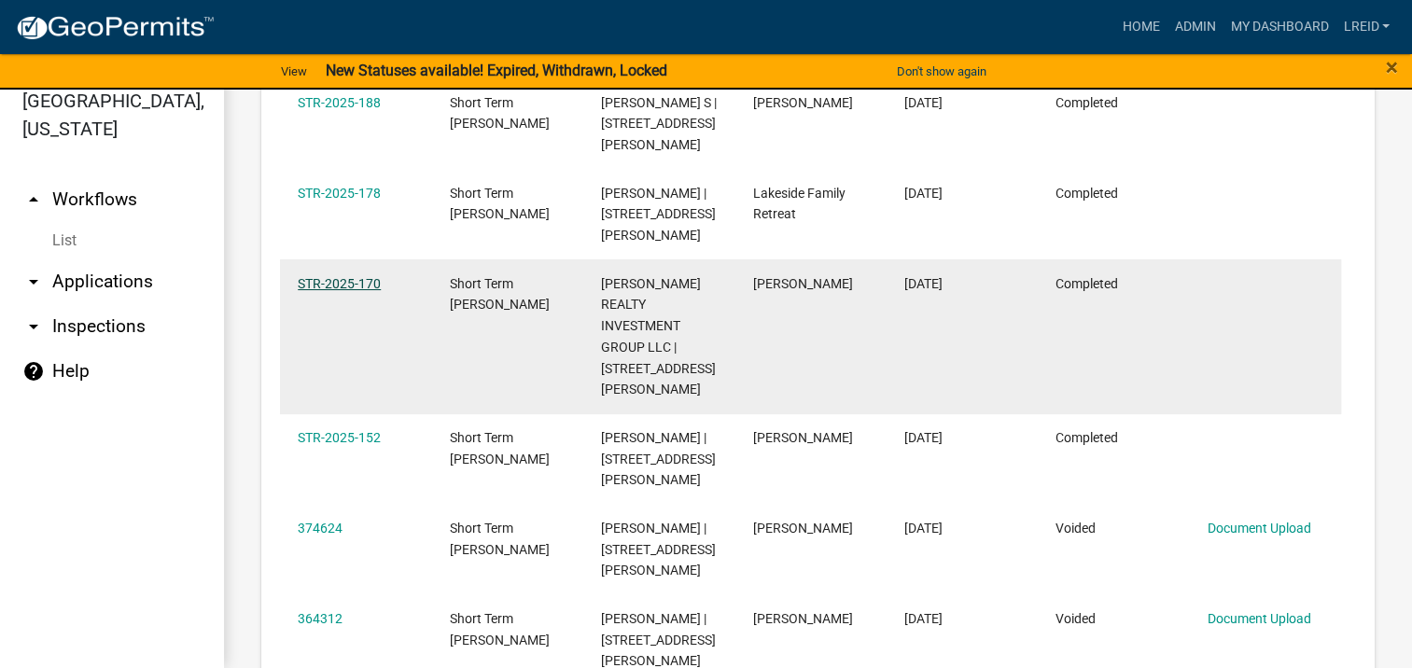
click at [328, 276] on link "STR-2025-170" at bounding box center [339, 283] width 83 height 15
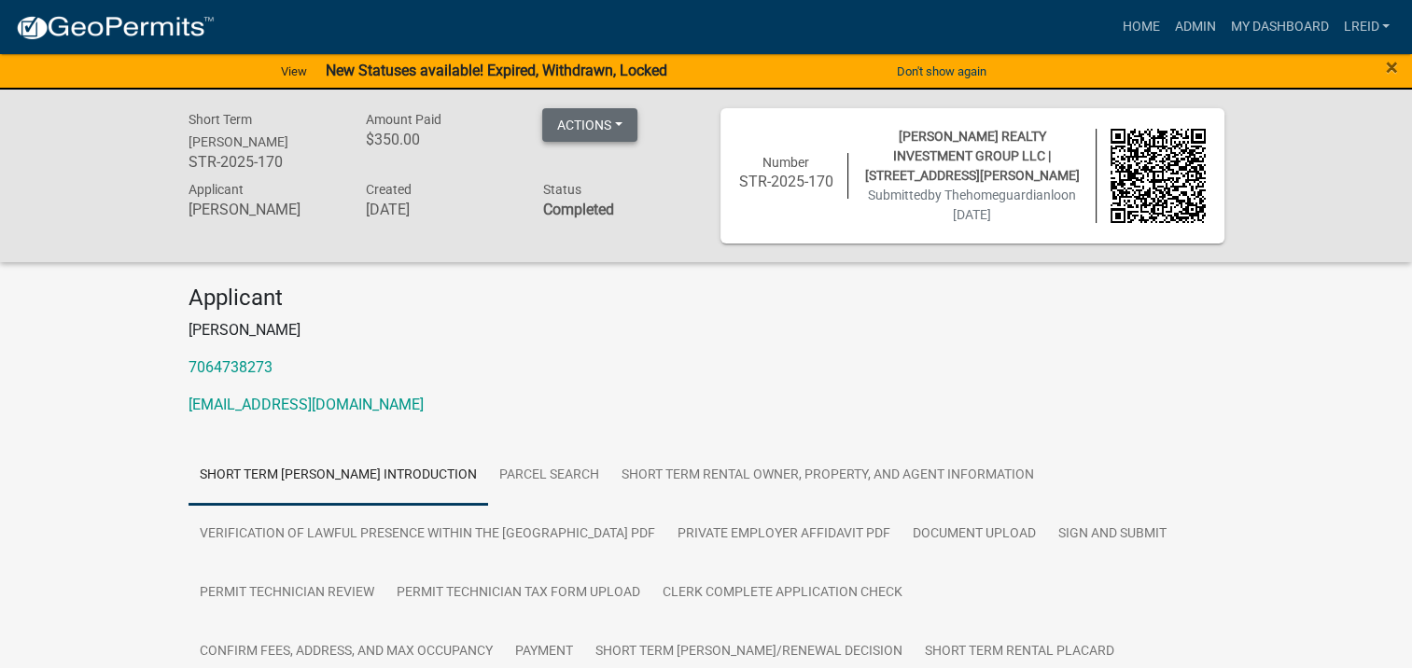
click at [622, 120] on button "Actions" at bounding box center [589, 125] width 95 height 34
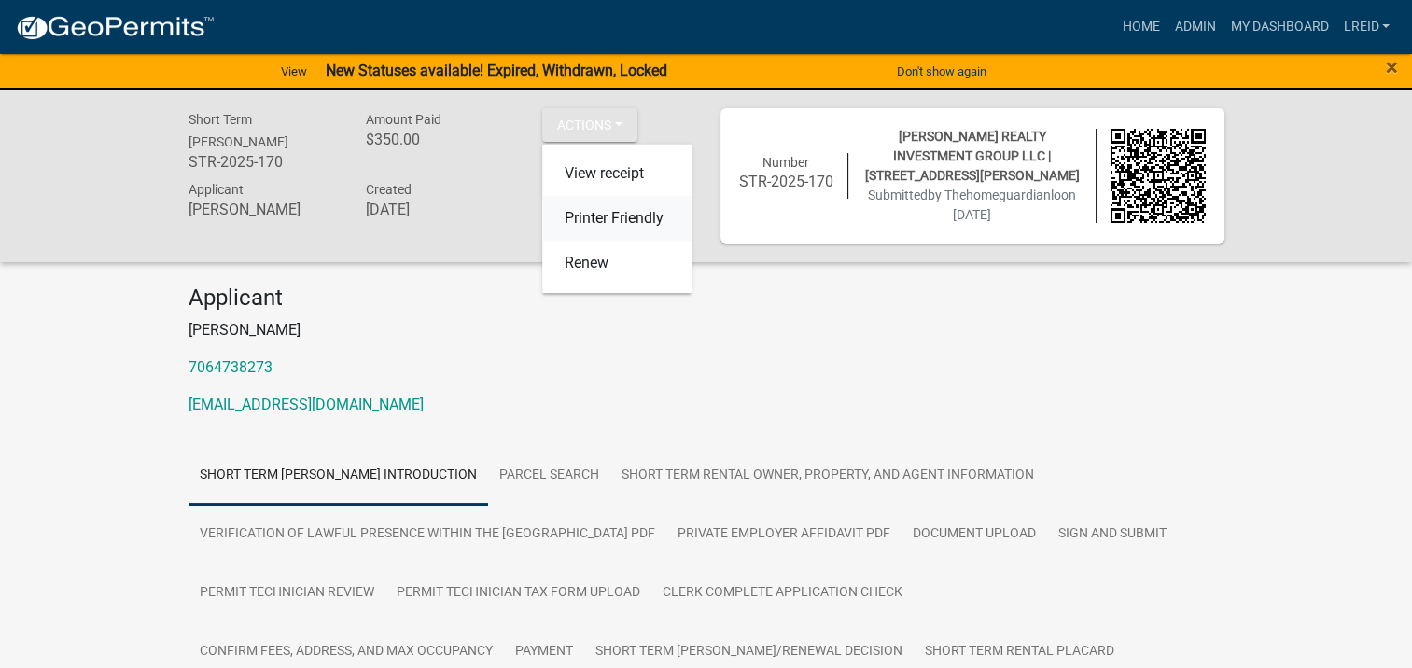
click at [606, 222] on link "Printer Friendly" at bounding box center [616, 218] width 149 height 45
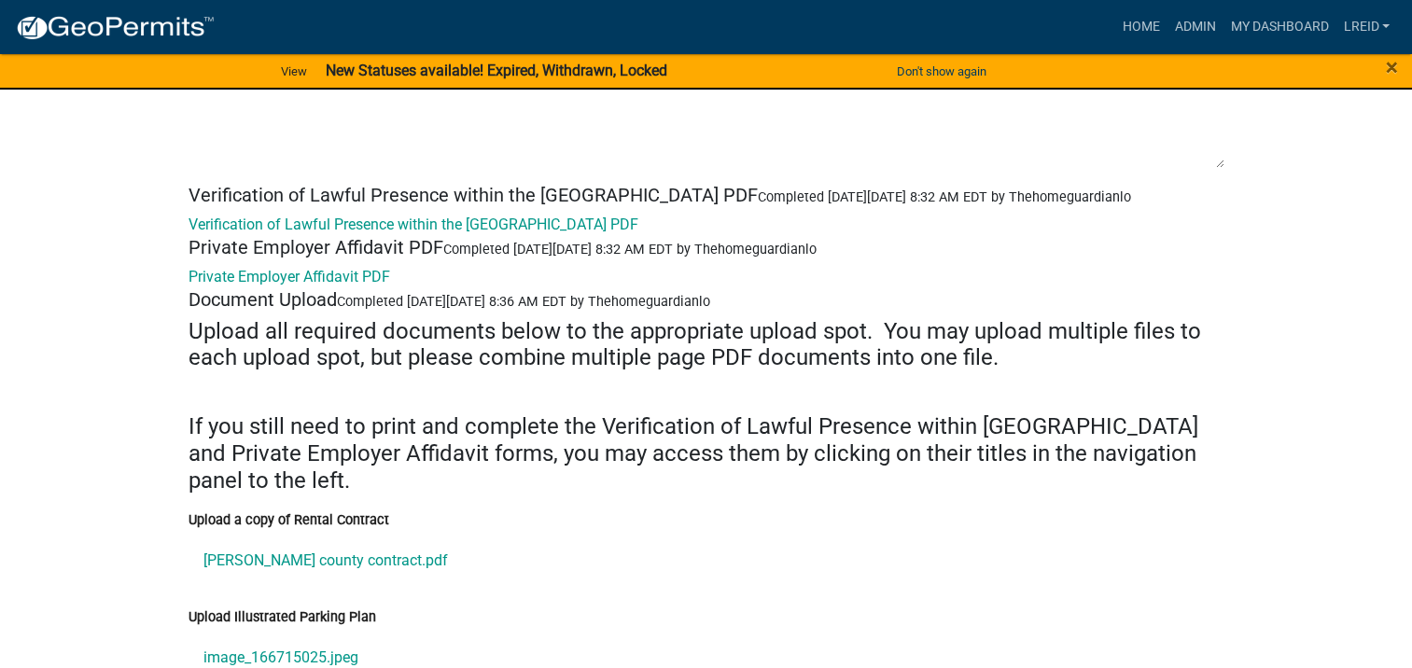
scroll to position [7466, 0]
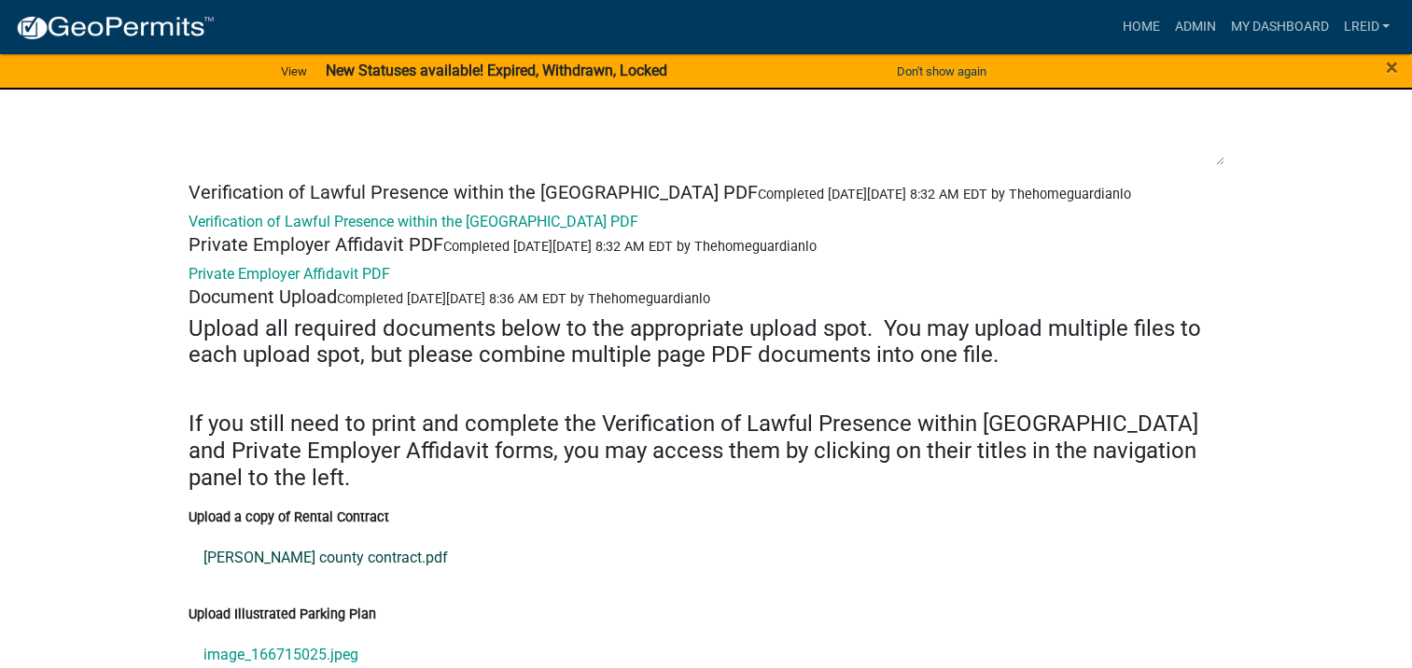
click at [273, 551] on link "[PERSON_NAME] county contract.pdf" at bounding box center [707, 558] width 1036 height 45
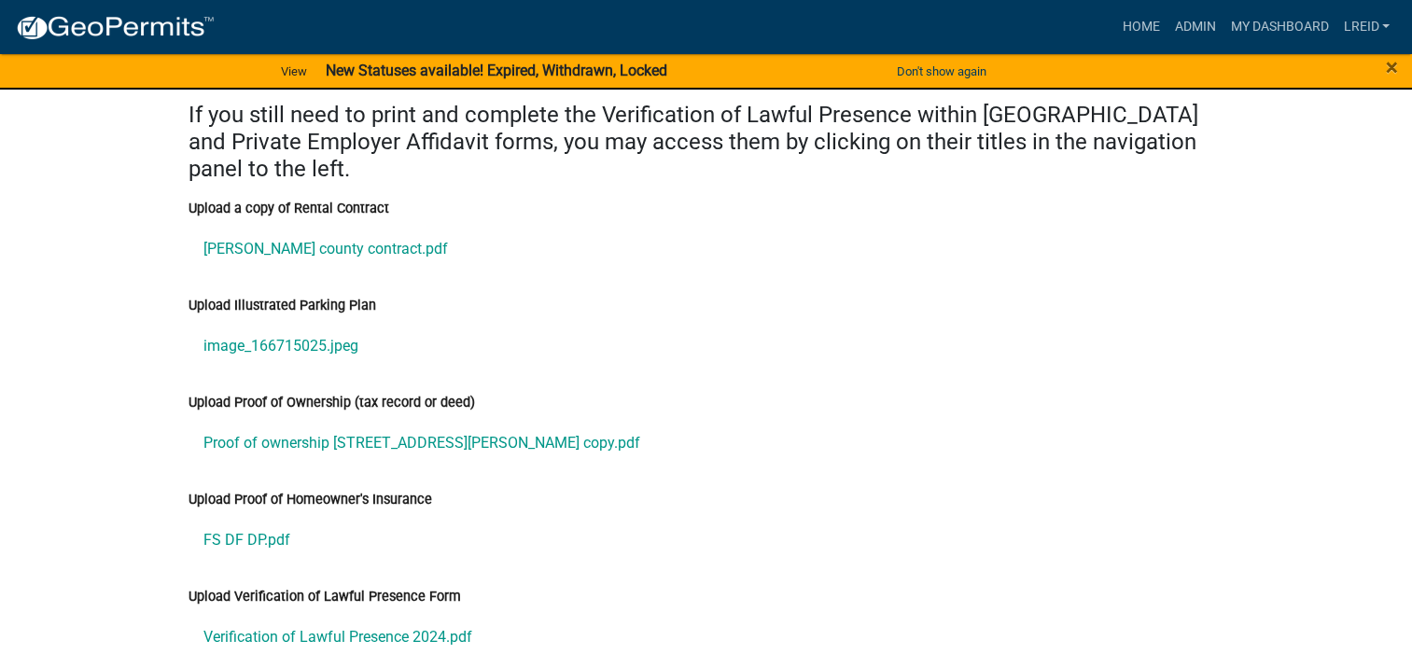
scroll to position [7777, 0]
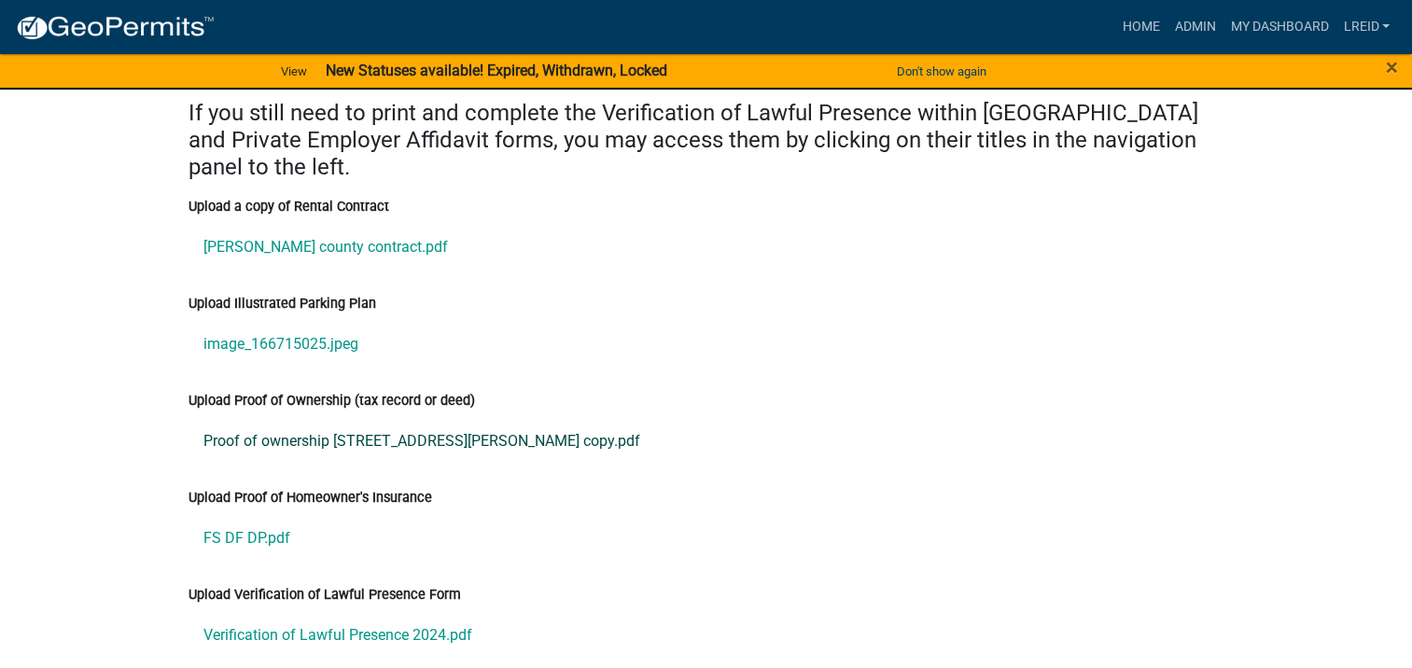
click at [309, 426] on link "Proof of ownership [STREET_ADDRESS][PERSON_NAME] copy.pdf" at bounding box center [707, 441] width 1036 height 45
click at [266, 524] on link "FS DF DP.pdf" at bounding box center [707, 538] width 1036 height 45
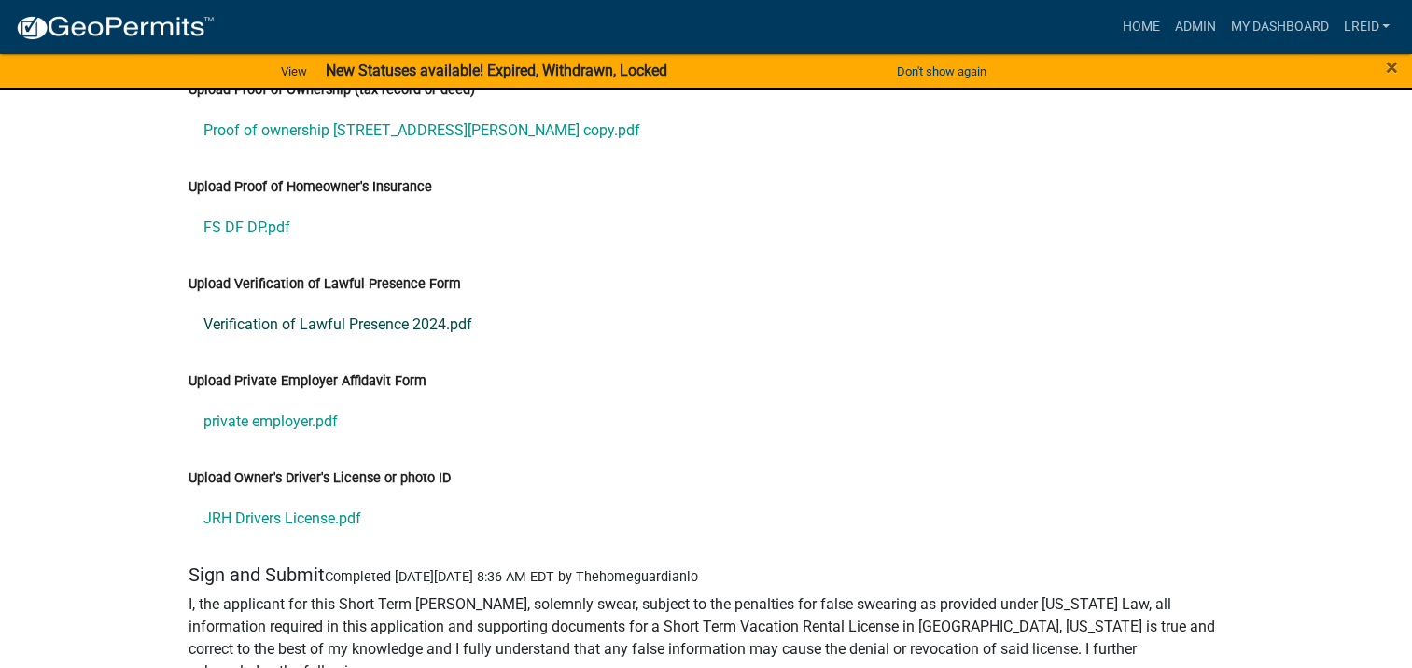
click at [368, 311] on link "Verification of Lawful Presence 2024.pdf" at bounding box center [707, 324] width 1036 height 45
click at [303, 507] on link "JRH Drivers License.pdf" at bounding box center [707, 518] width 1036 height 45
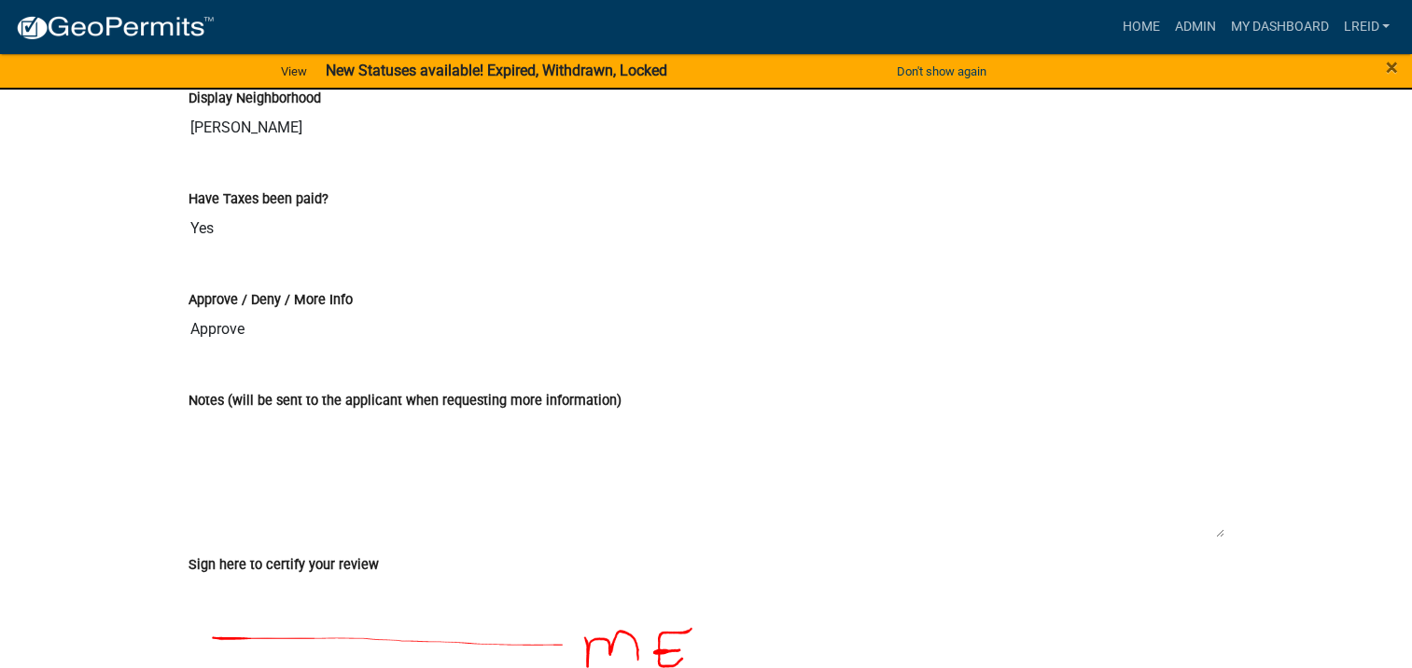
scroll to position [11510, 0]
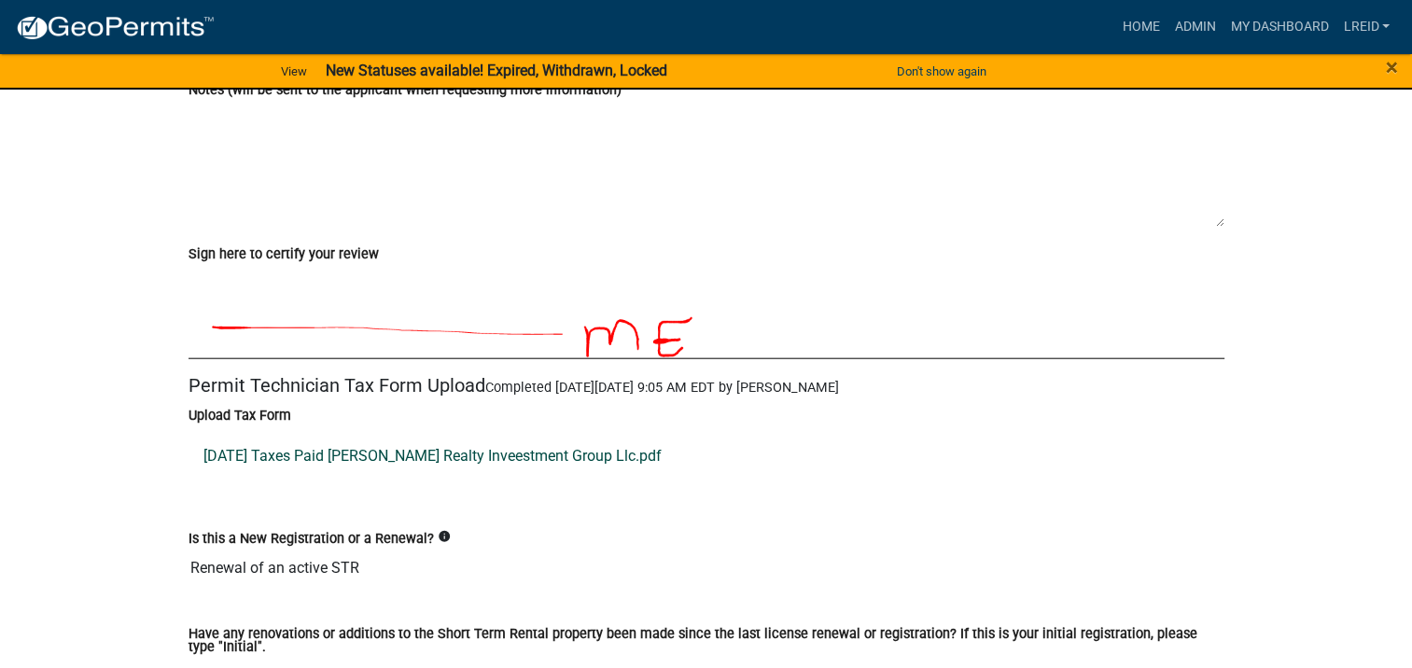
click at [399, 467] on link "2025-02-26 Taxes Paid Hodges Realty Inveestment Group Llc.pdf" at bounding box center [707, 456] width 1036 height 45
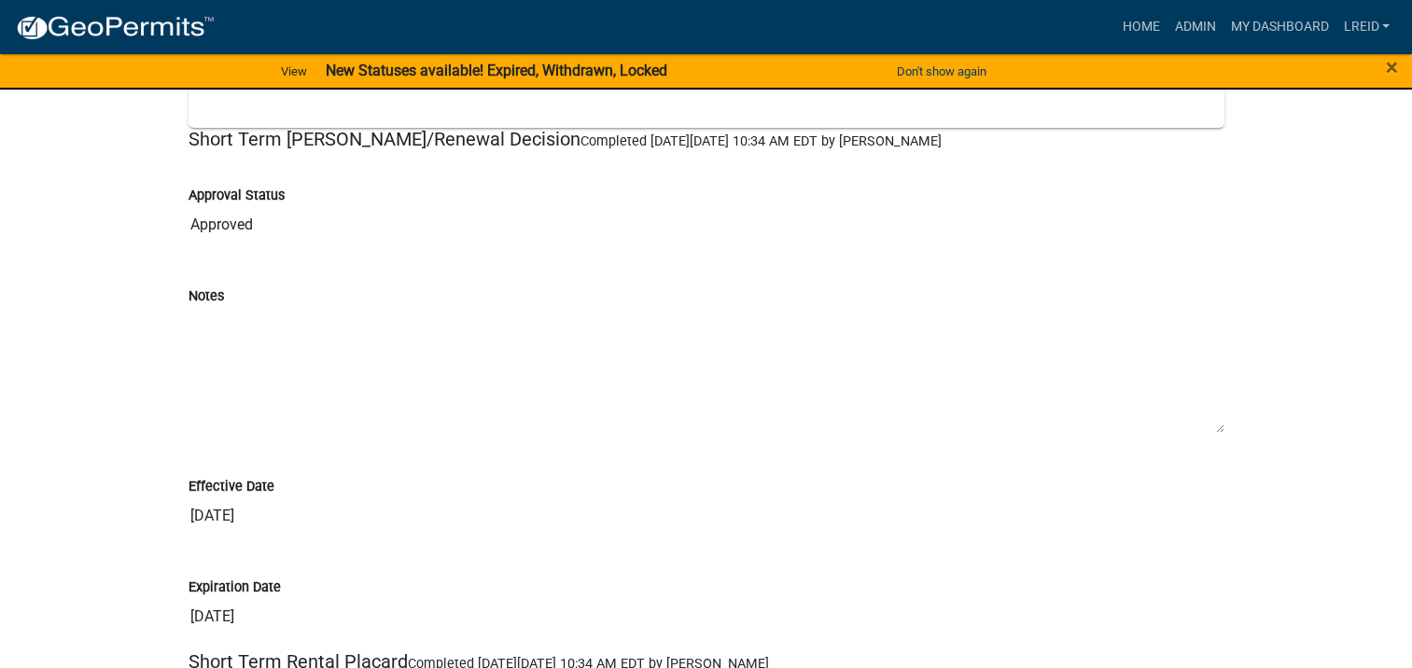
scroll to position [13999, 0]
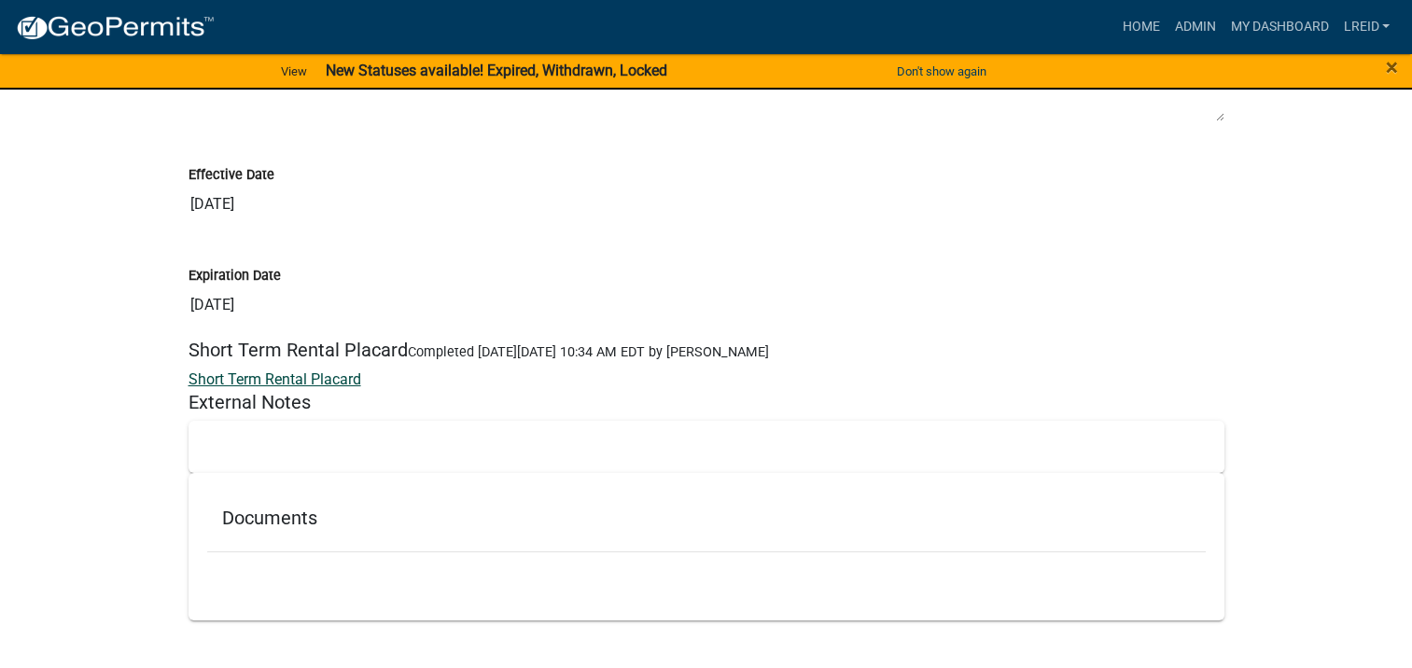
click at [273, 377] on link "Short Term Rental Placard" at bounding box center [275, 380] width 173 height 18
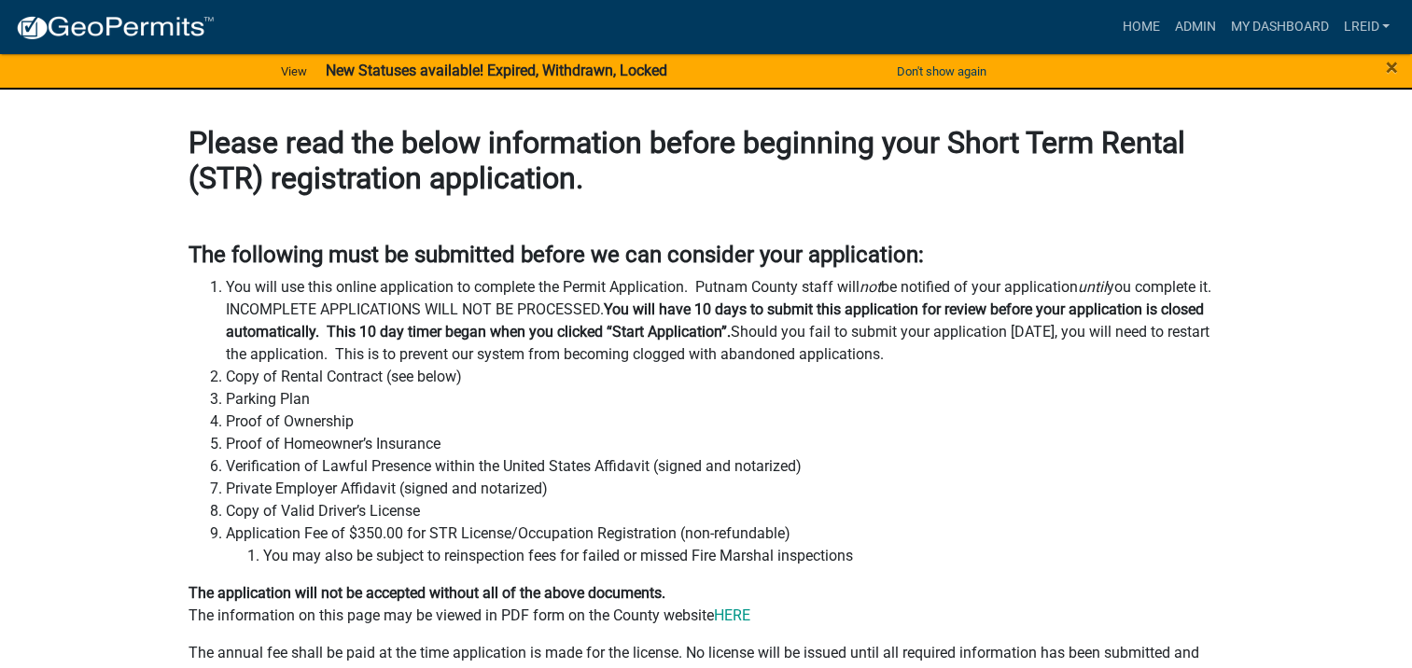
scroll to position [0, 0]
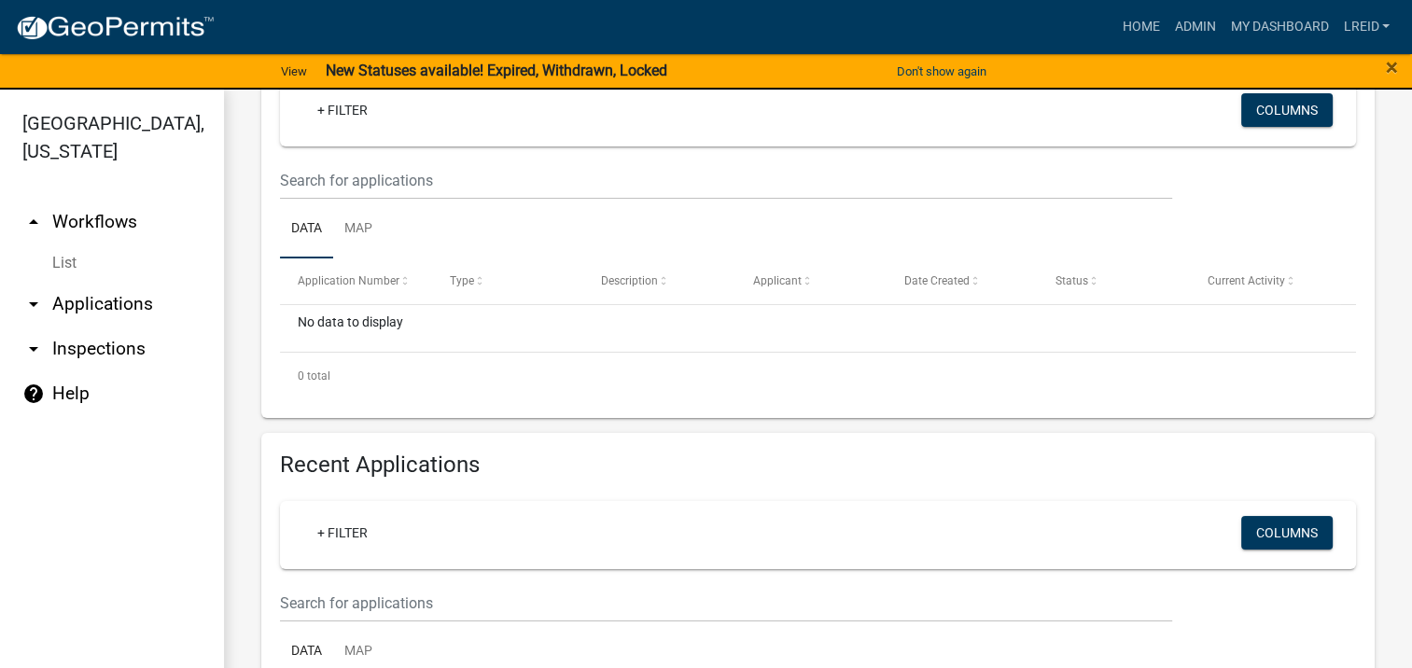
scroll to position [311, 0]
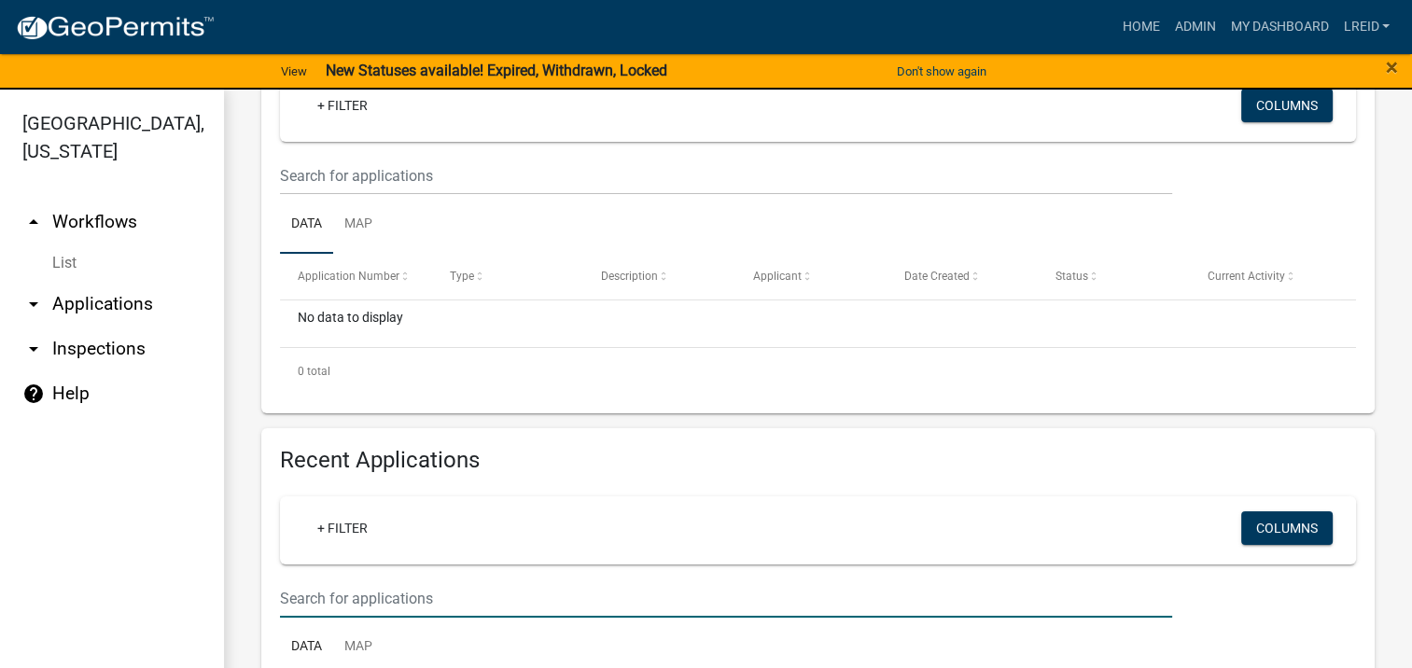
click at [398, 195] on input "text" at bounding box center [726, 176] width 892 height 38
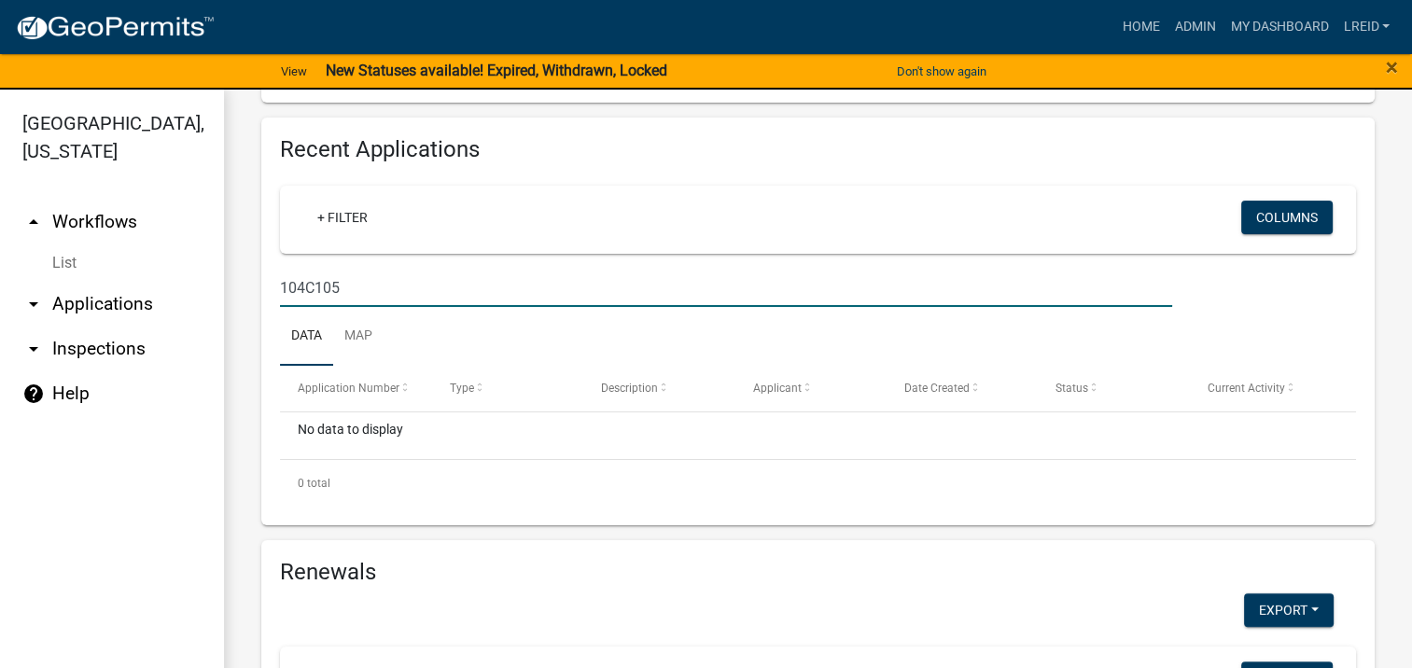
type input "104C105"
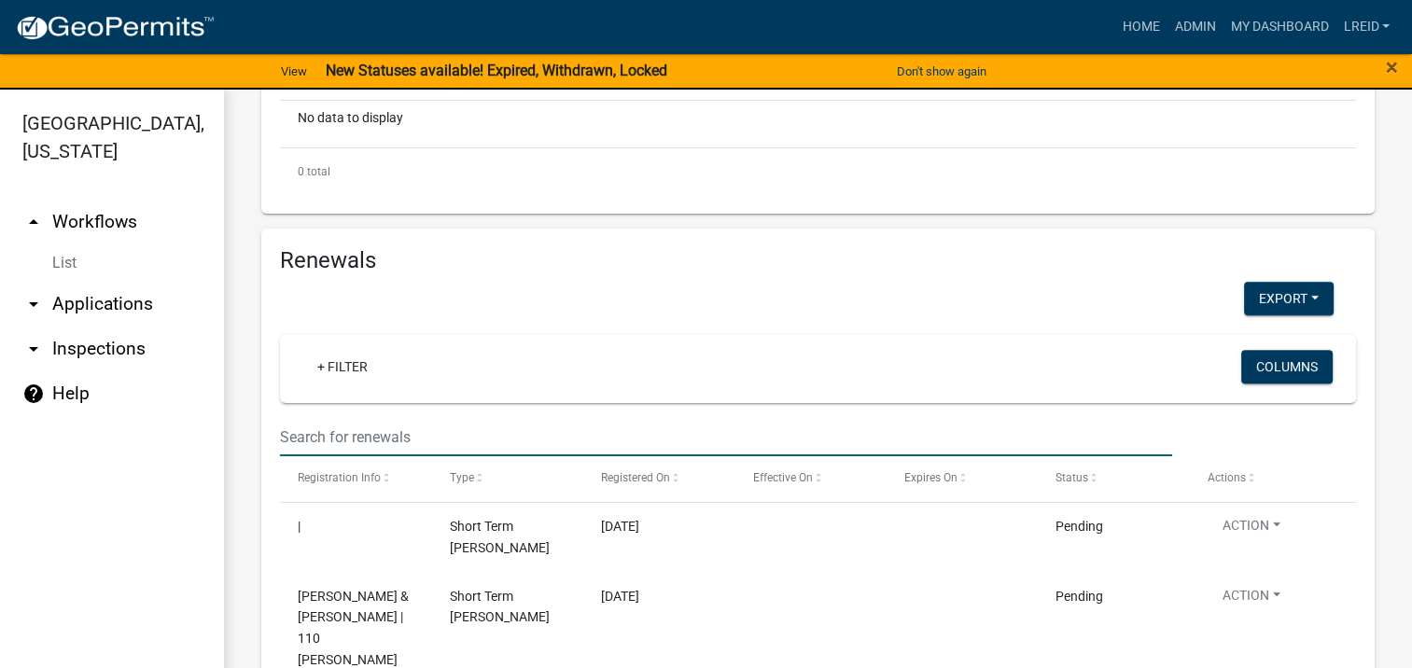
click at [363, 431] on input "text" at bounding box center [726, 437] width 892 height 38
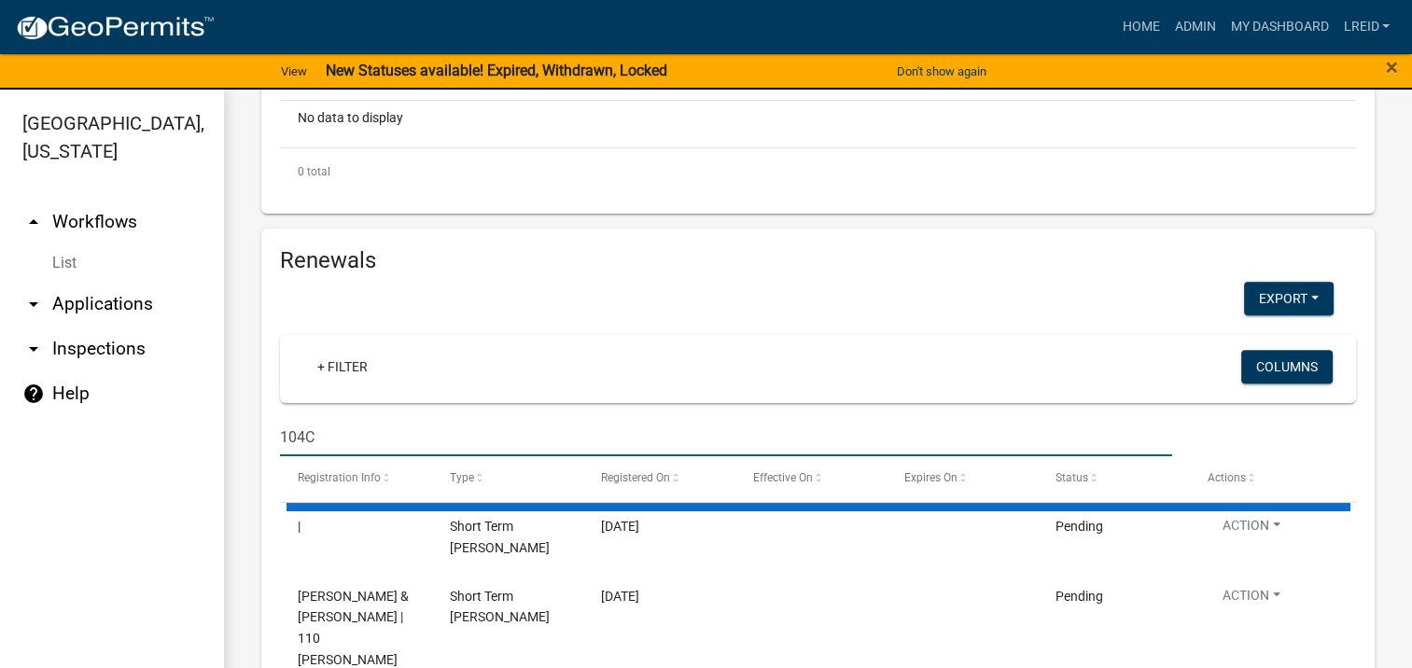
scroll to position [896, 0]
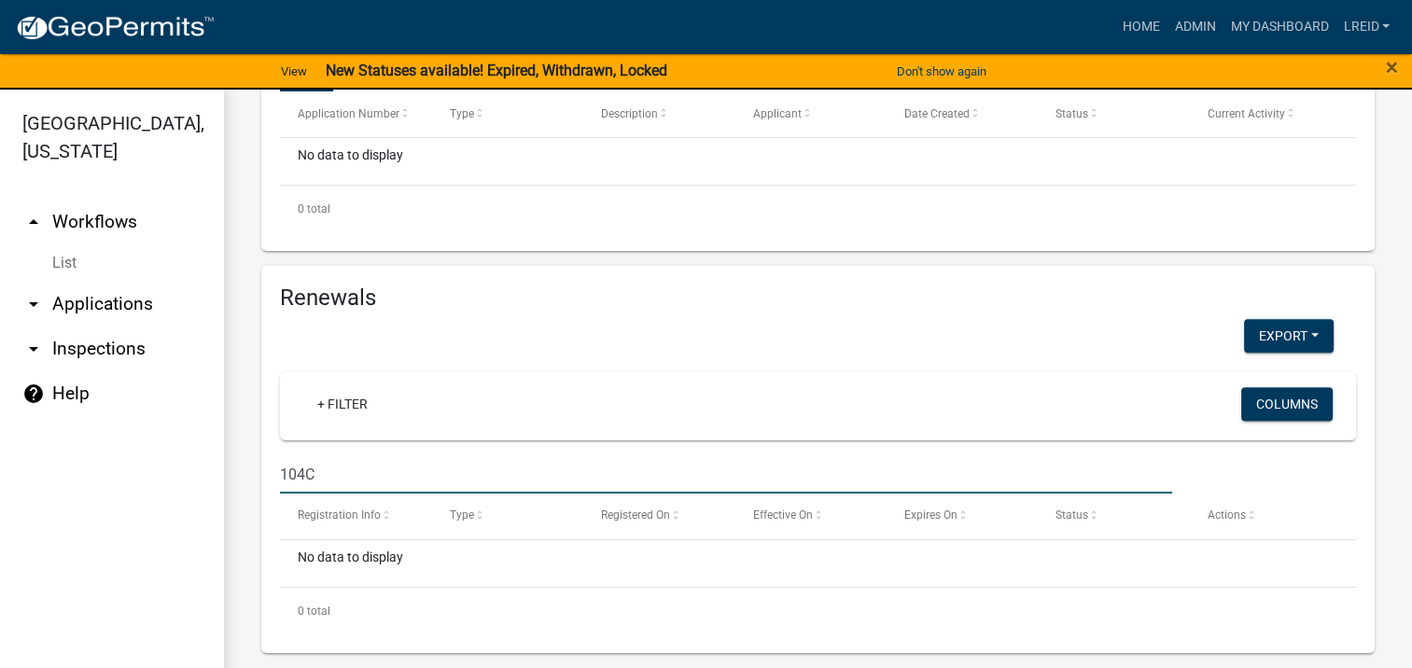
drag, startPoint x: 325, startPoint y: 478, endPoint x: 234, endPoint y: 466, distance: 91.3
type input "204 BROADLANDS"
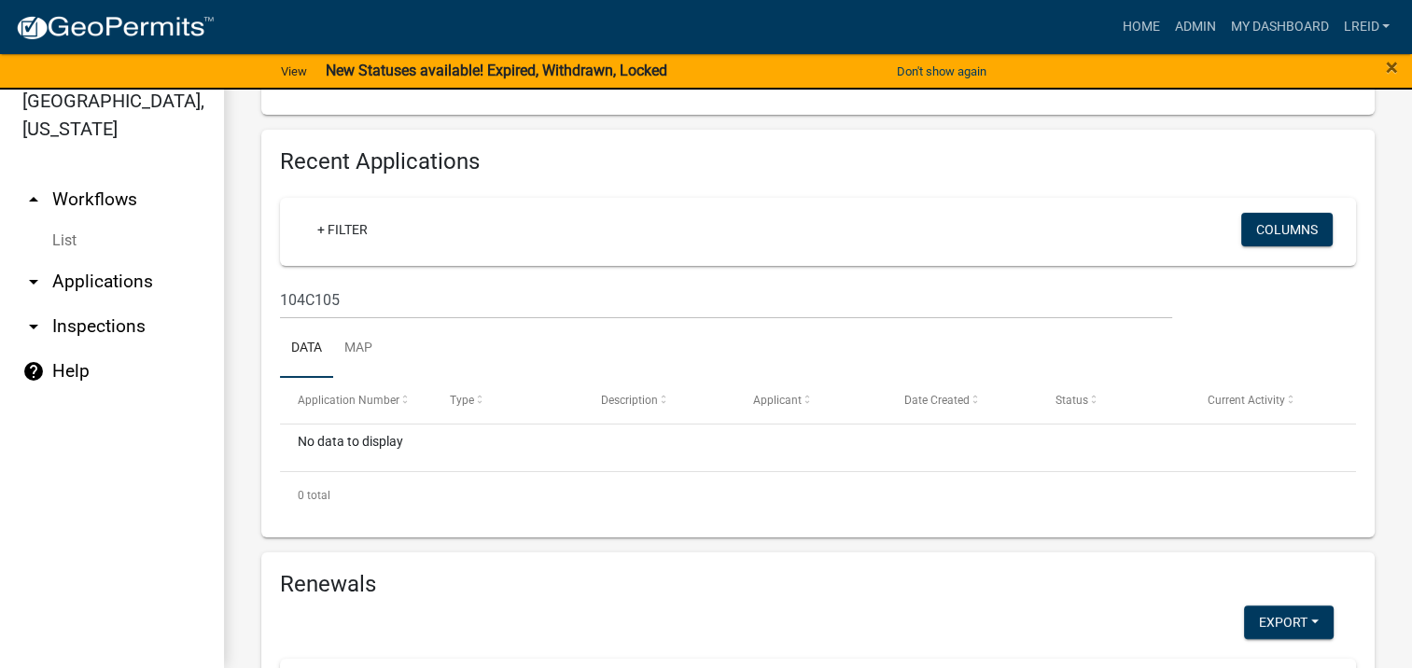
scroll to position [584, 0]
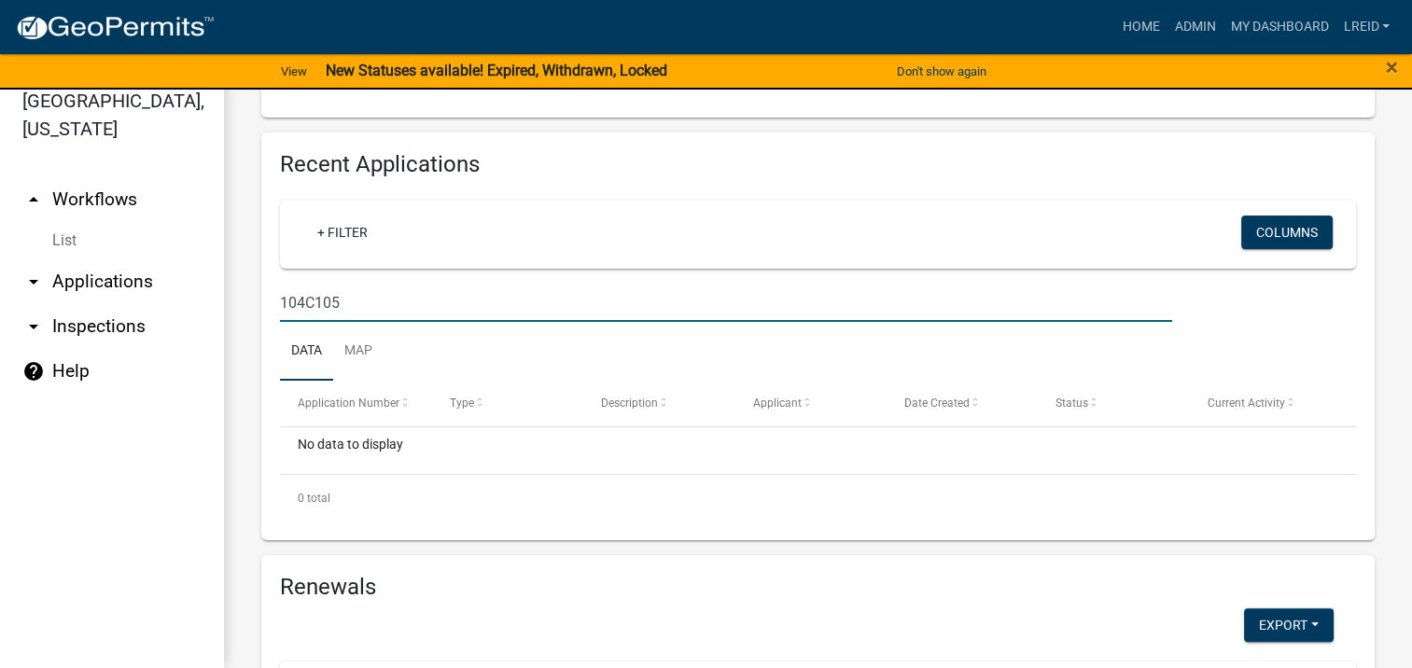
drag, startPoint x: 354, startPoint y: 300, endPoint x: 259, endPoint y: 299, distance: 94.3
click at [259, 299] on div "Recent Applications + Filter Columns 104C105 Data Map Application Number Type D…" at bounding box center [817, 337] width 1141 height 408
drag, startPoint x: 411, startPoint y: 295, endPoint x: 235, endPoint y: 291, distance: 175.5
click at [235, 291] on div "Short Term Rental Registration Apply for a Short Term Rental license in Putnam …" at bounding box center [818, 231] width 1188 height 1497
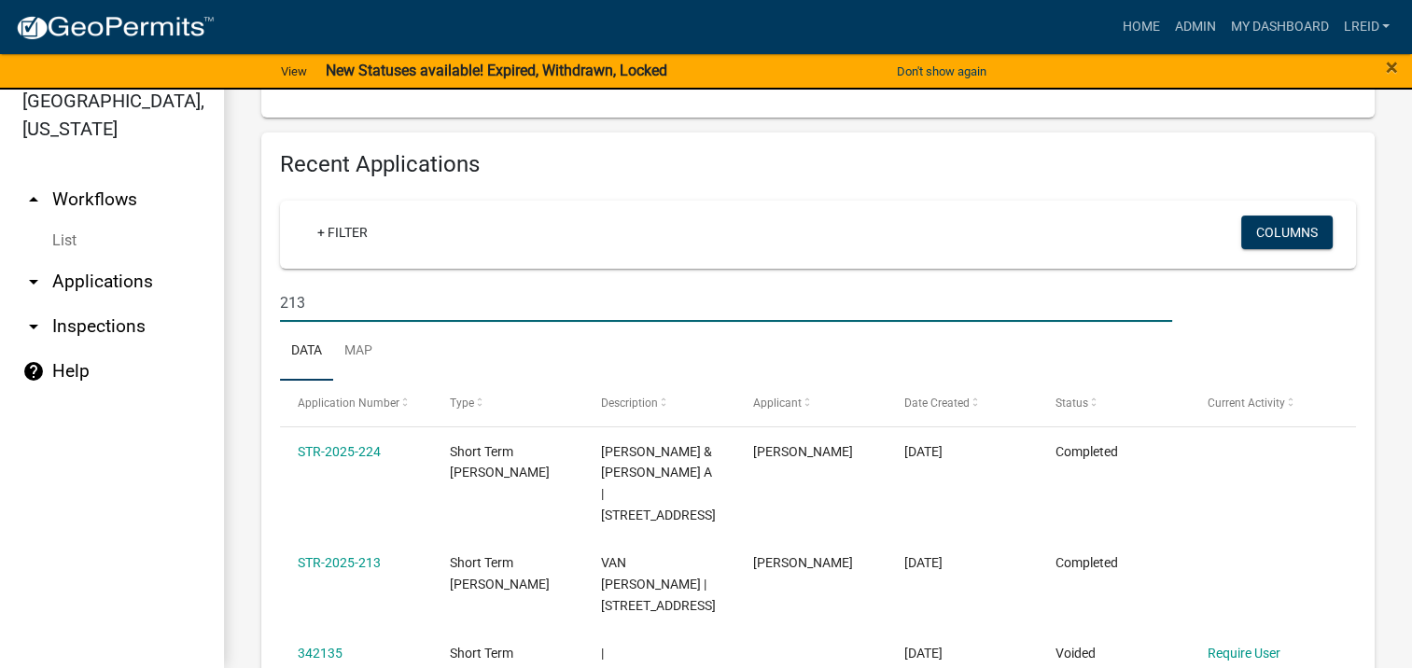
type input "213"
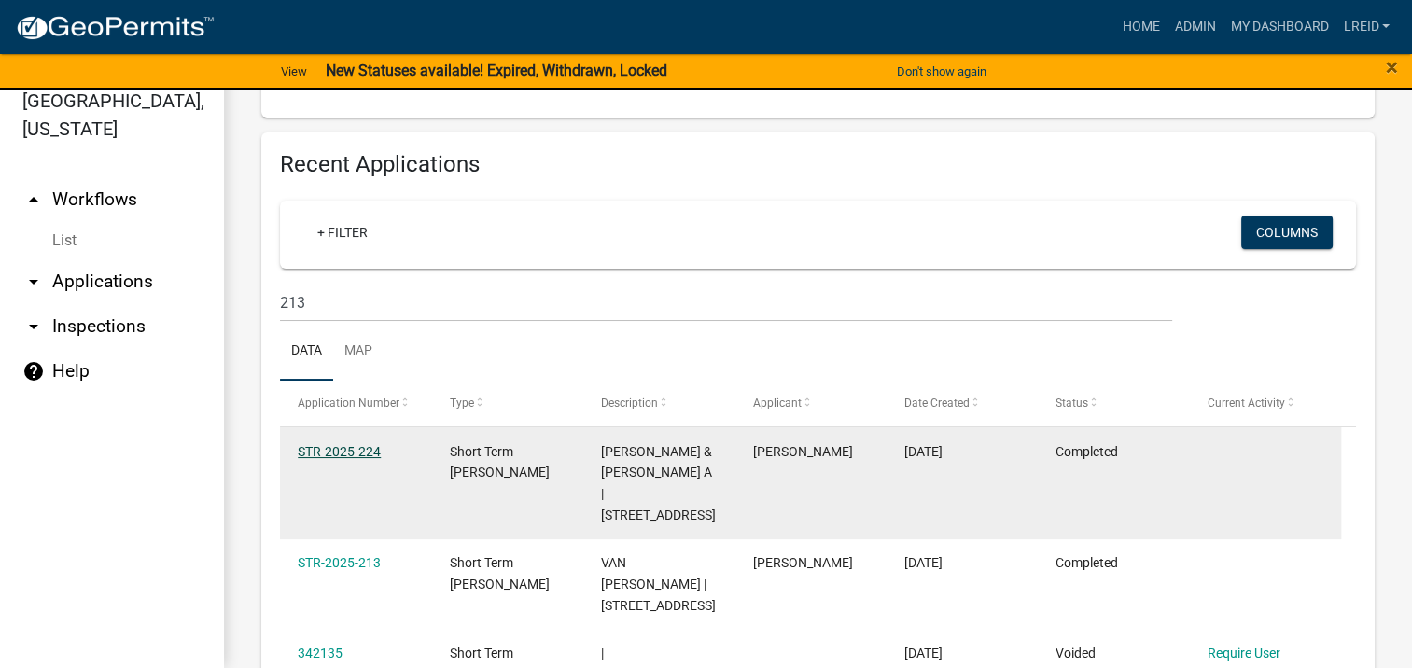
click at [357, 449] on link "STR-2025-224" at bounding box center [339, 451] width 83 height 15
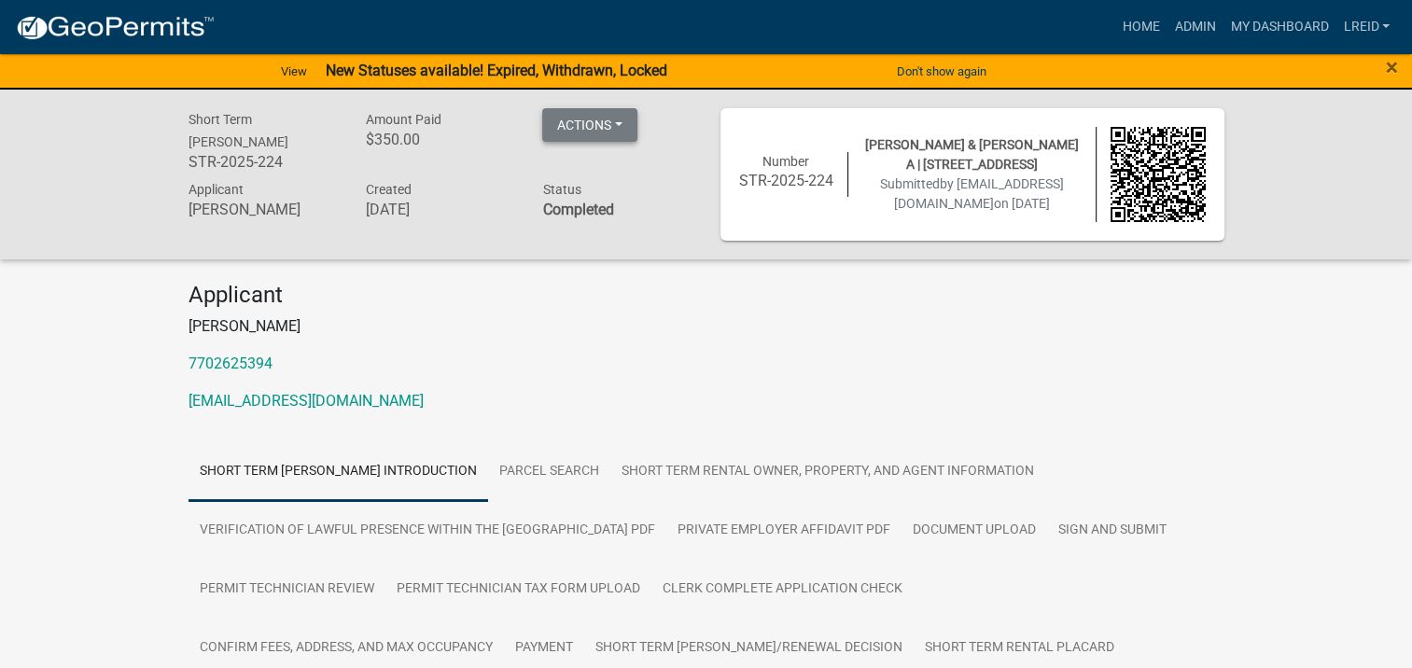
click at [618, 126] on button "Actions" at bounding box center [589, 125] width 95 height 34
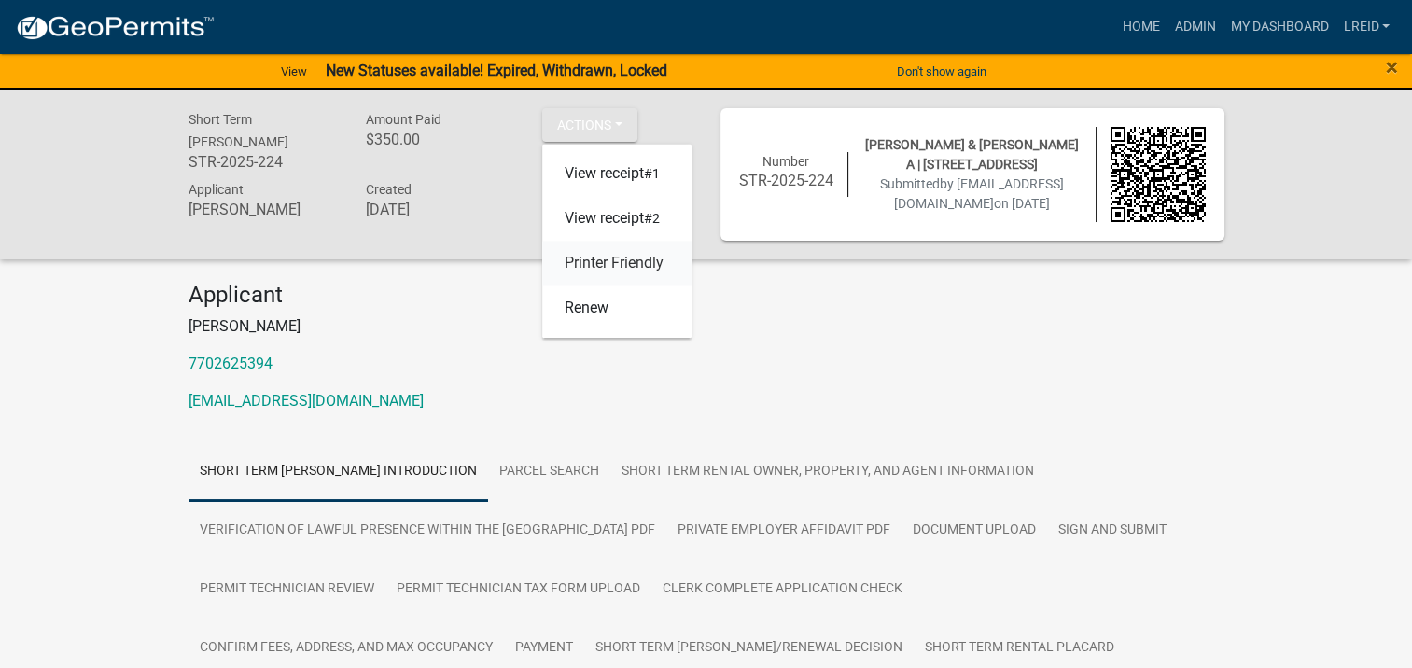
click at [617, 261] on link "Printer Friendly" at bounding box center [616, 263] width 149 height 45
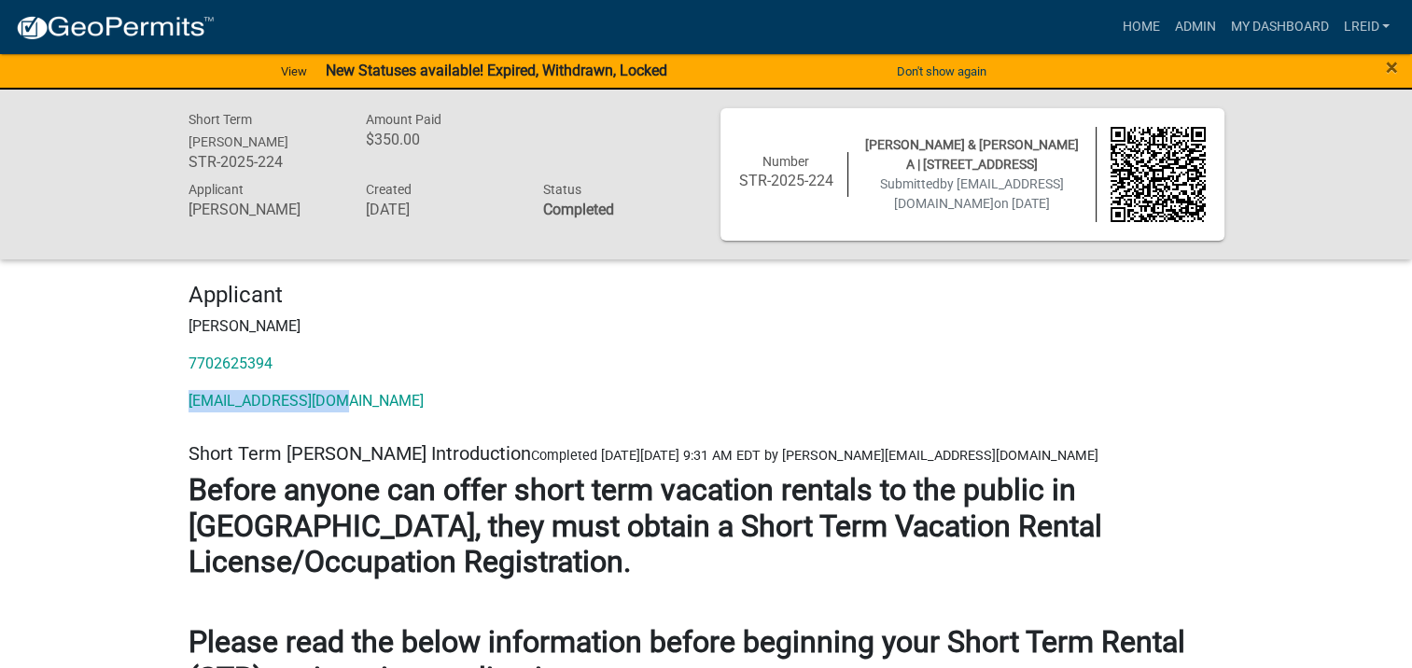
drag, startPoint x: 355, startPoint y: 400, endPoint x: 158, endPoint y: 402, distance: 196.9
drag, startPoint x: 158, startPoint y: 402, endPoint x: 234, endPoint y: 400, distance: 76.6
copy link "[EMAIL_ADDRESS][DOMAIN_NAME]"
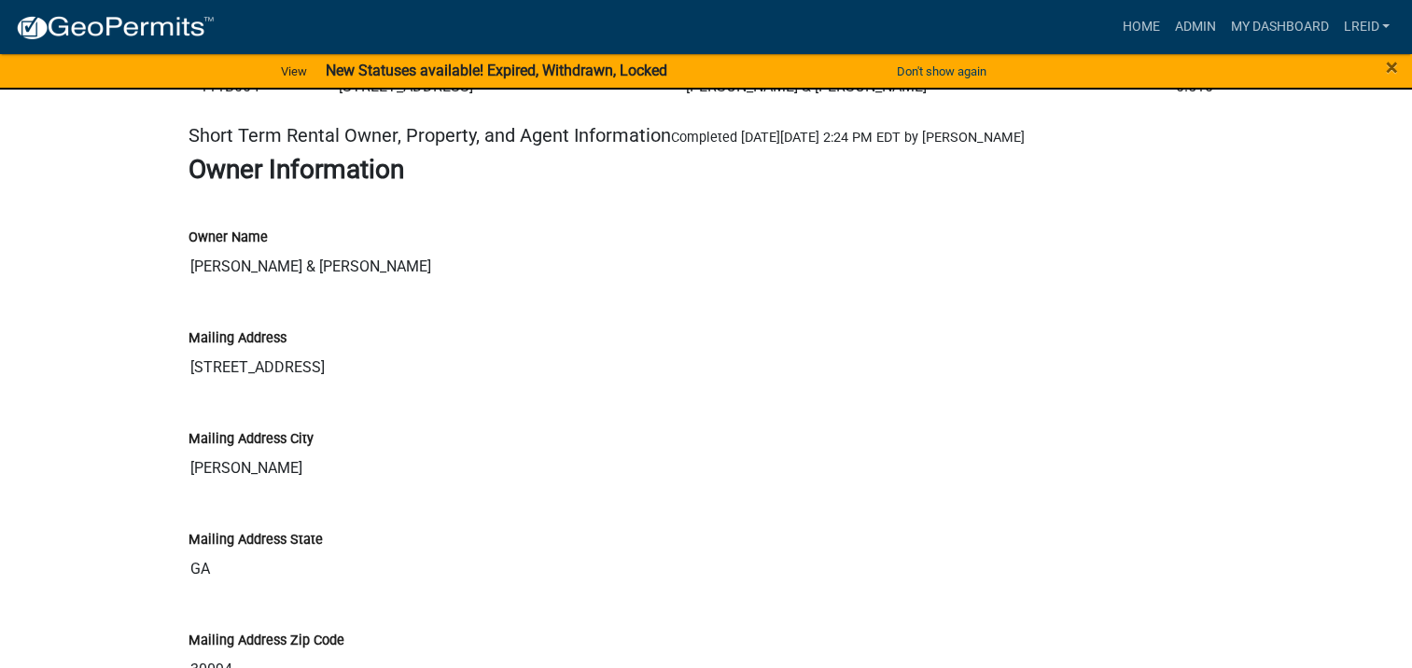
scroll to position [4355, 0]
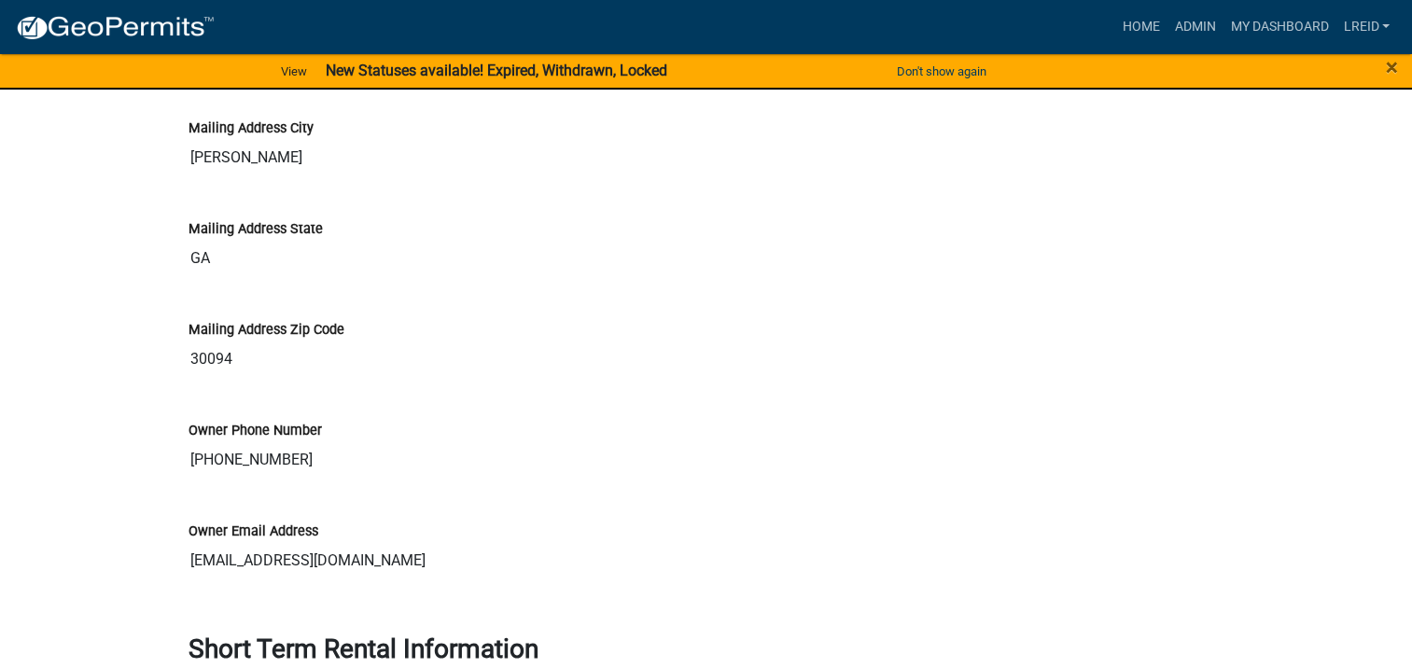
drag, startPoint x: 347, startPoint y: 558, endPoint x: 183, endPoint y: 568, distance: 164.6
click at [183, 568] on div "Owner Email Address [EMAIL_ADDRESS][DOMAIN_NAME]" at bounding box center [707, 544] width 1064 height 101
drag, startPoint x: 183, startPoint y: 568, endPoint x: 200, endPoint y: 560, distance: 18.8
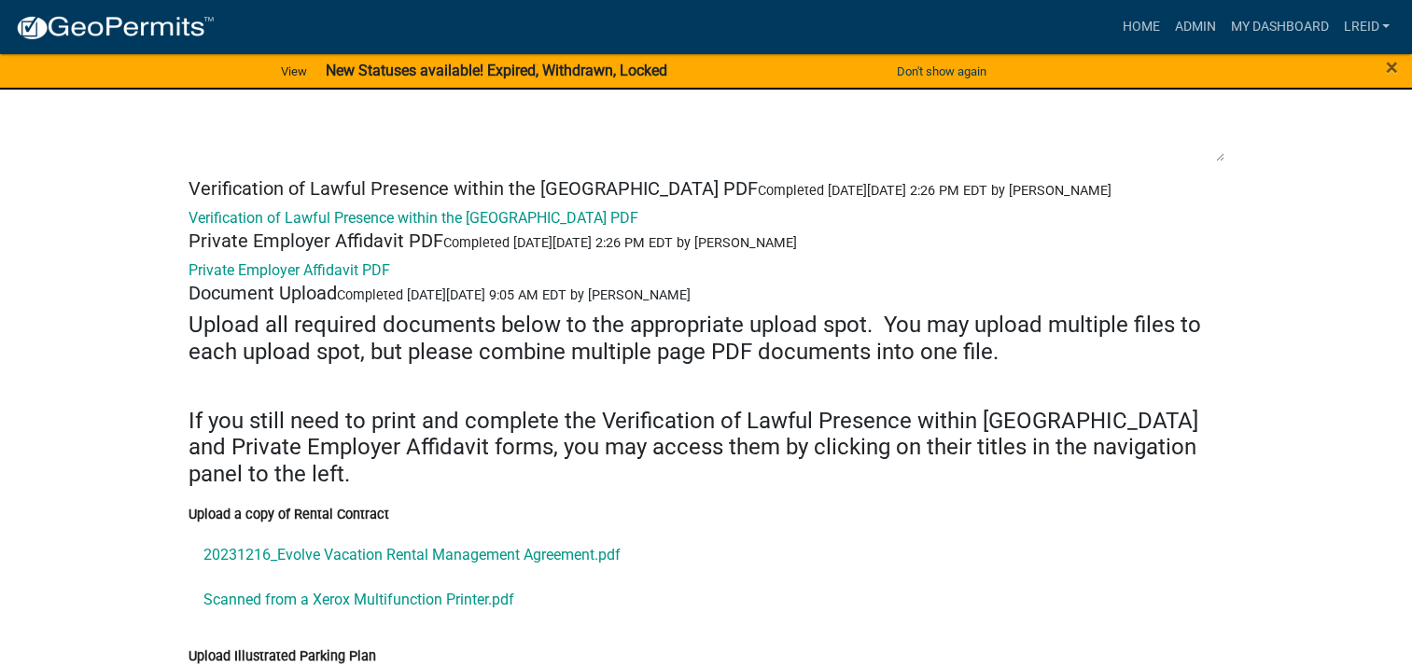
scroll to position [7777, 0]
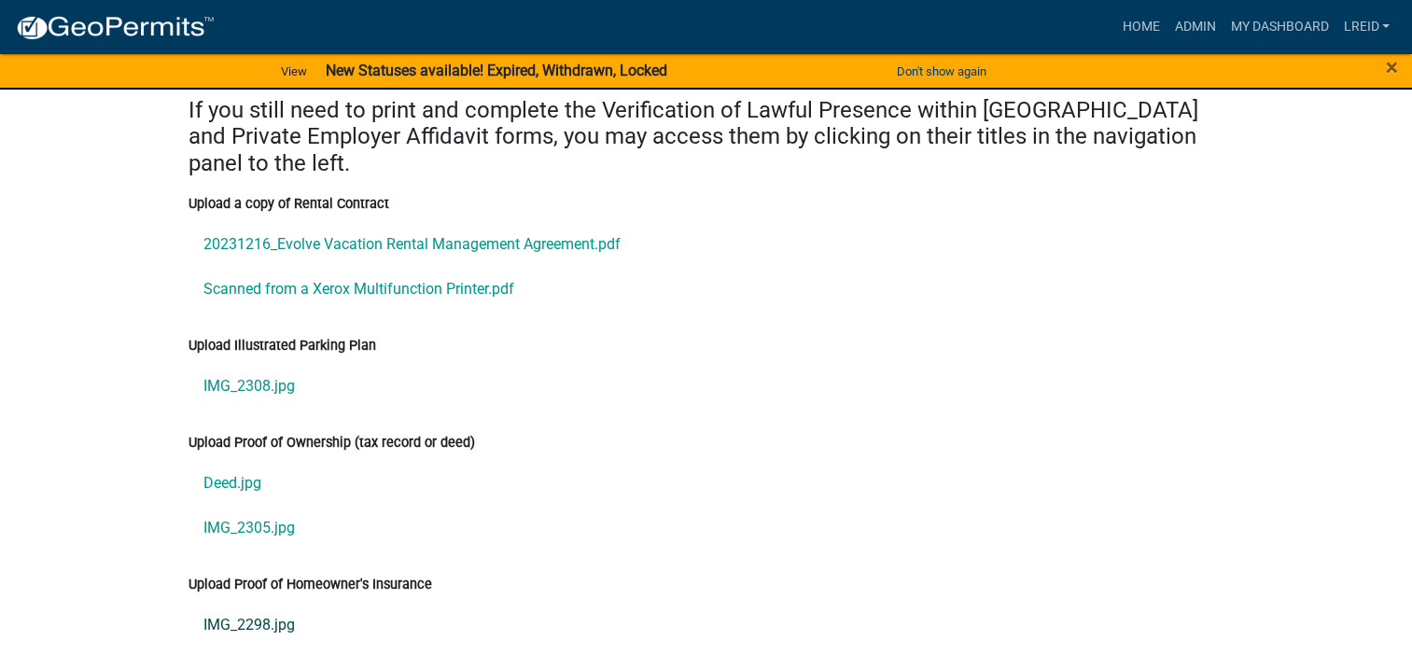
click at [265, 616] on link "IMG_2298.jpg" at bounding box center [707, 625] width 1036 height 45
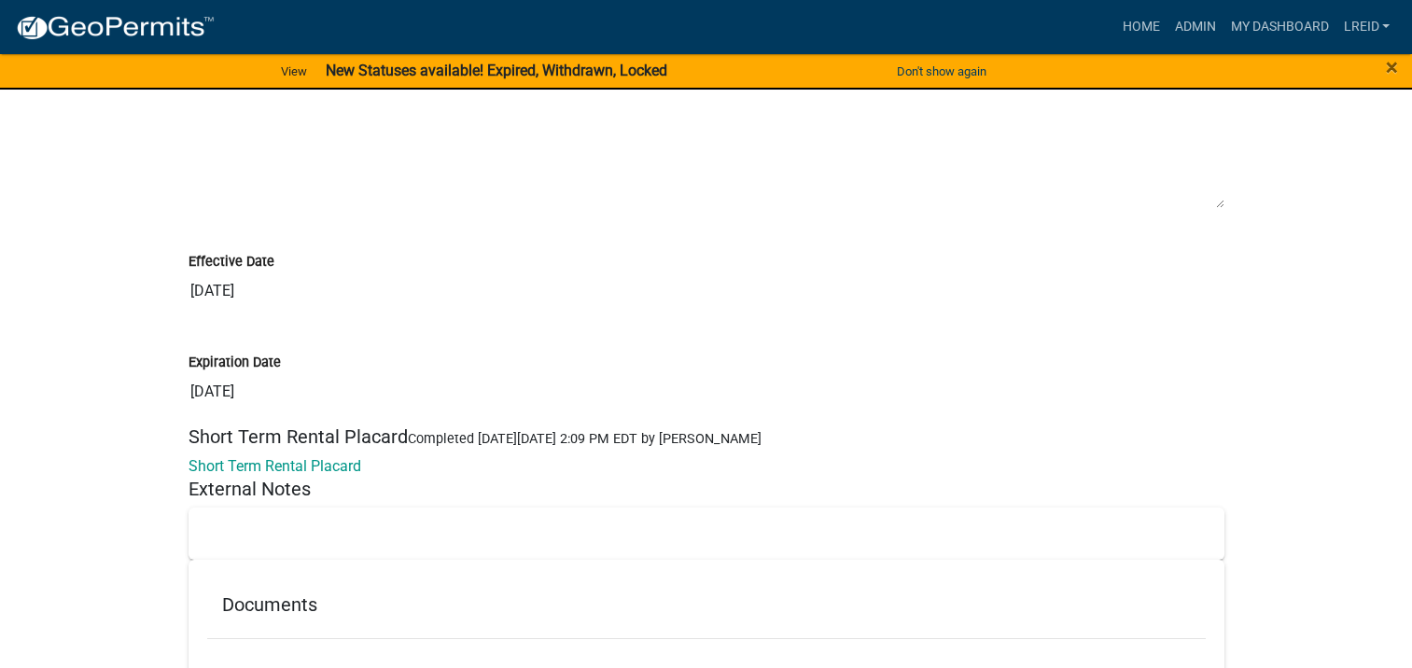
scroll to position [14096, 0]
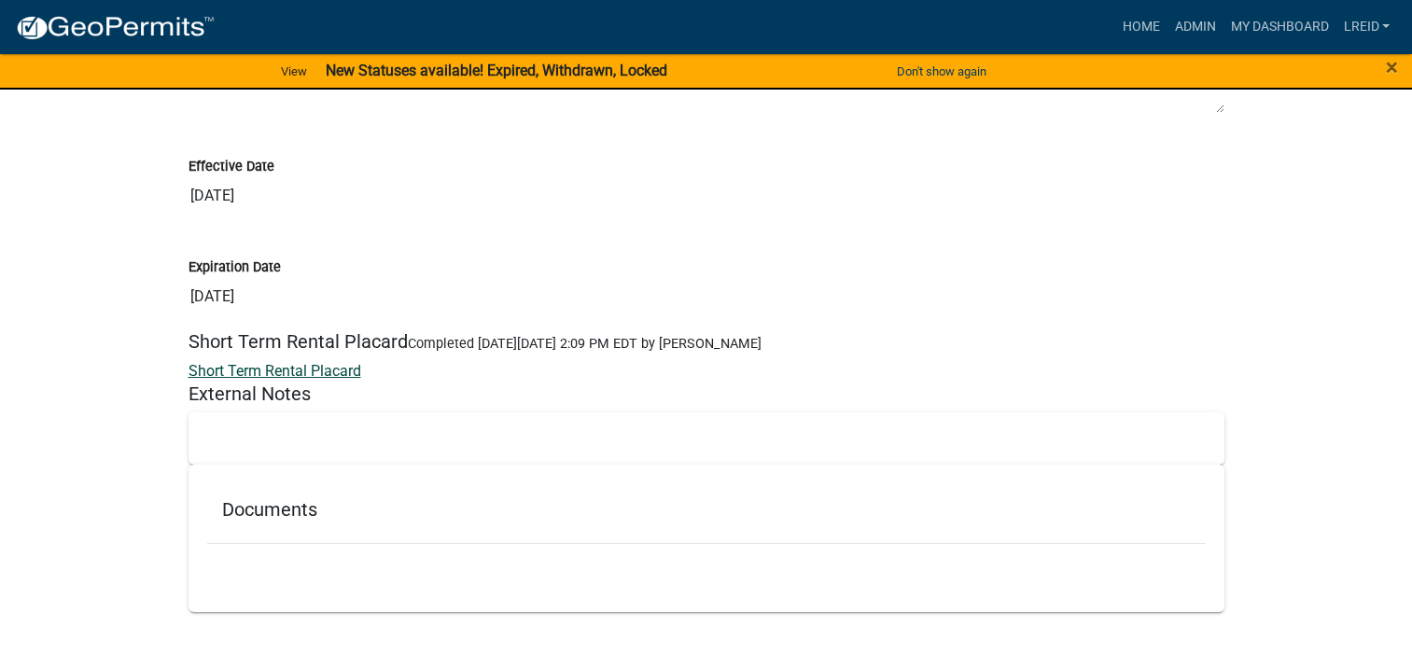
click at [329, 371] on link "Short Term Rental Placard" at bounding box center [275, 371] width 173 height 18
